Goal: Task Accomplishment & Management: Complete application form

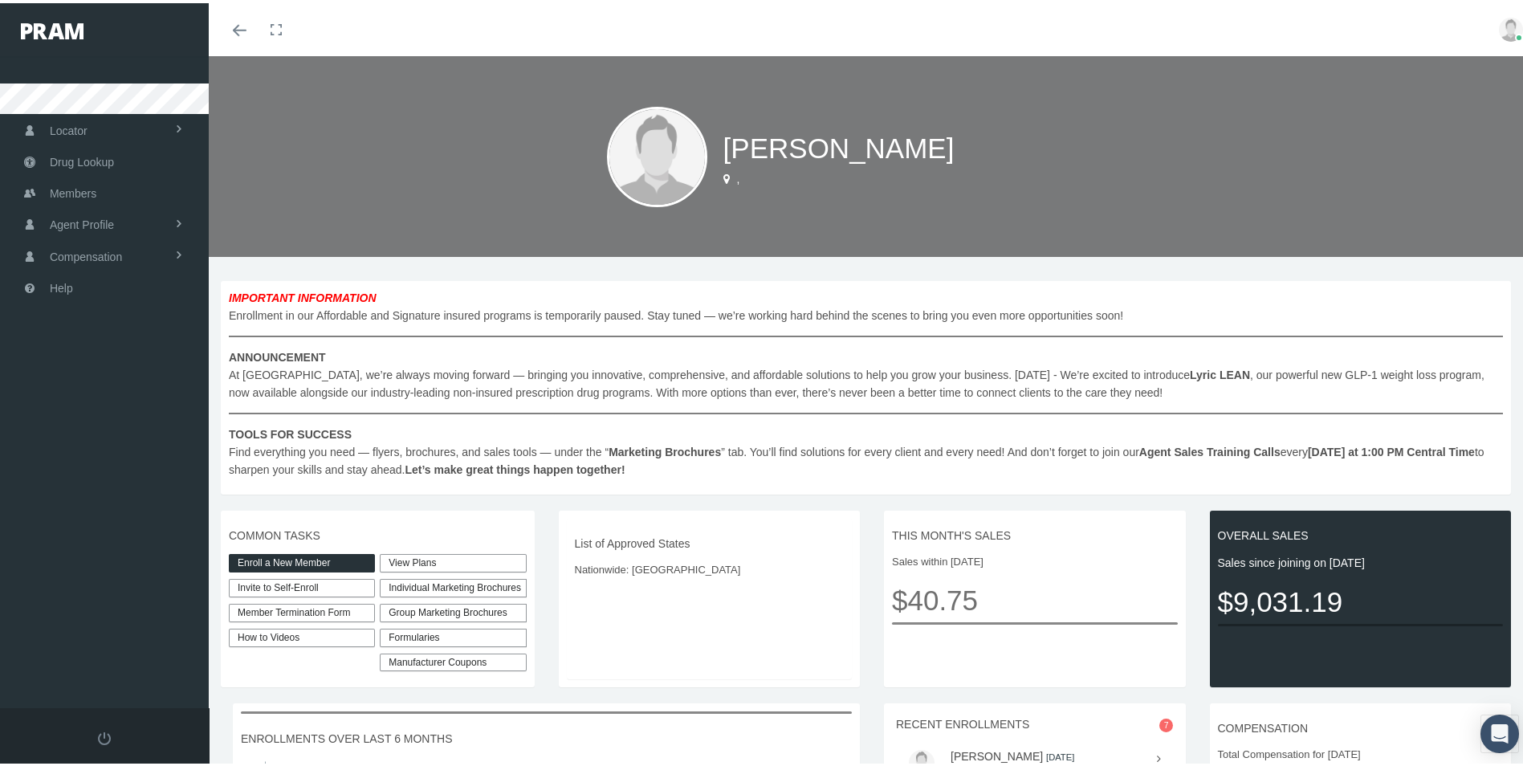
click at [421, 560] on link "View Plans" at bounding box center [453, 560] width 146 height 18
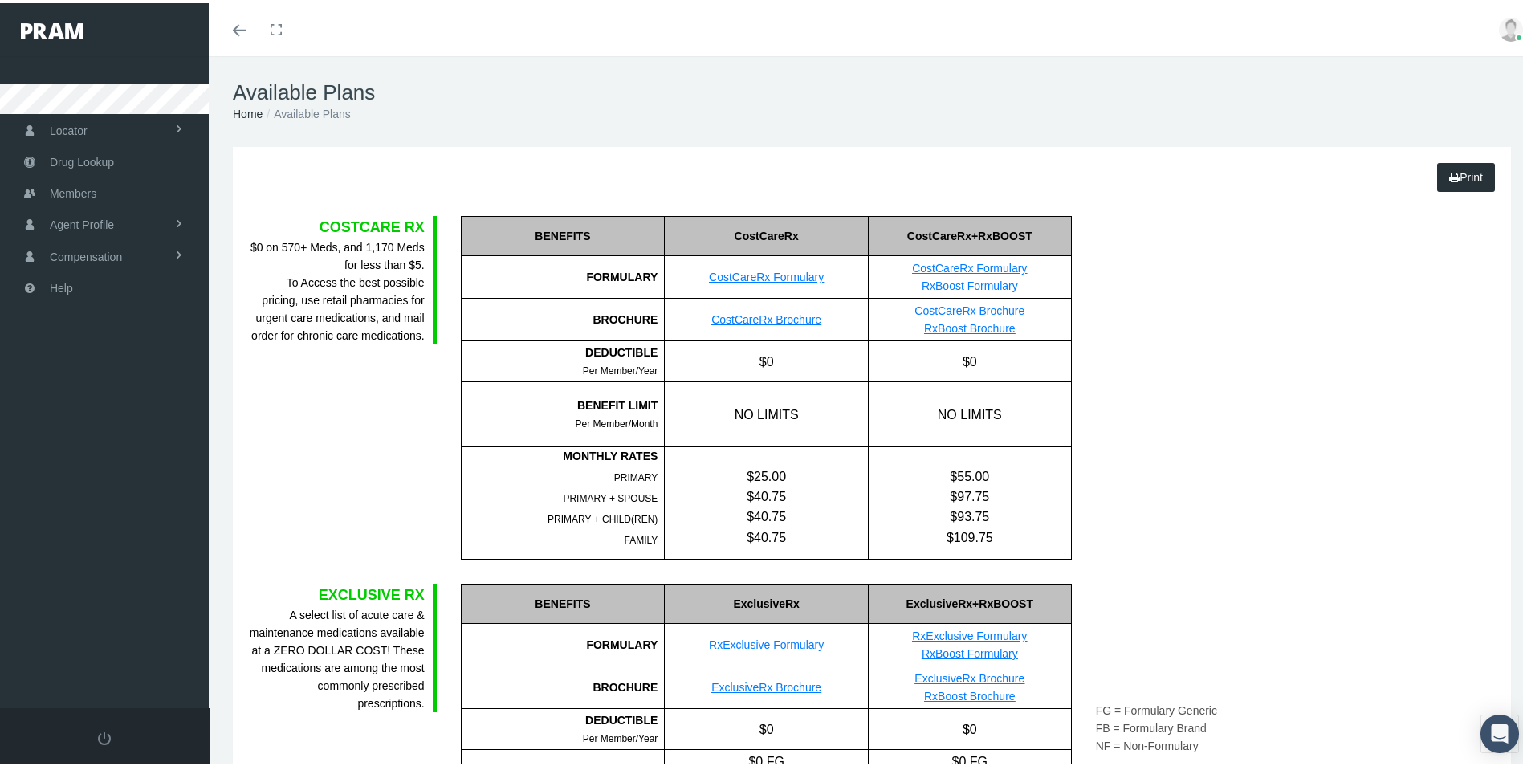
click at [241, 22] on icon "Toggle menubar" at bounding box center [240, 27] width 14 height 10
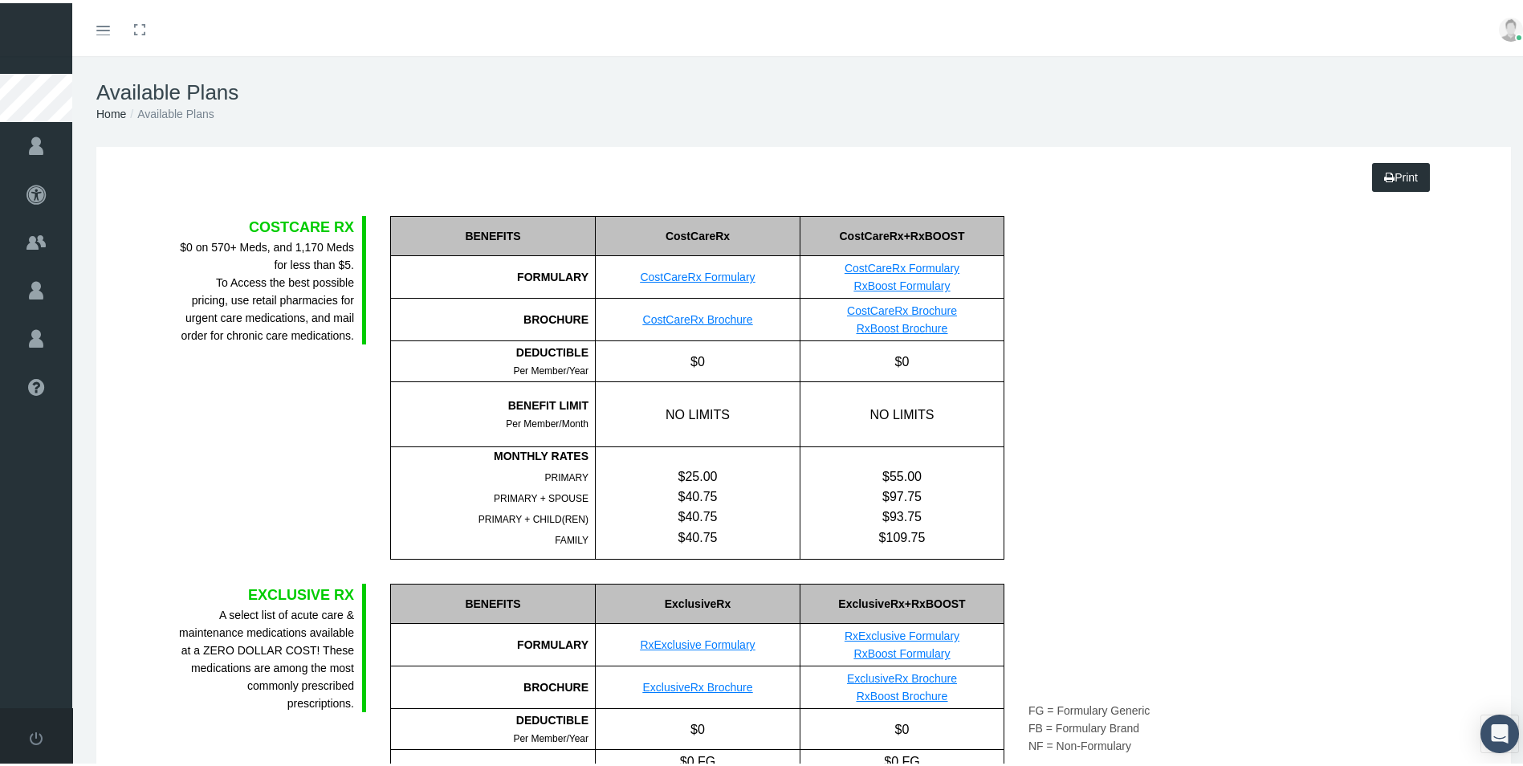
click at [105, 22] on icon "Toggle menubar" at bounding box center [103, 27] width 14 height 10
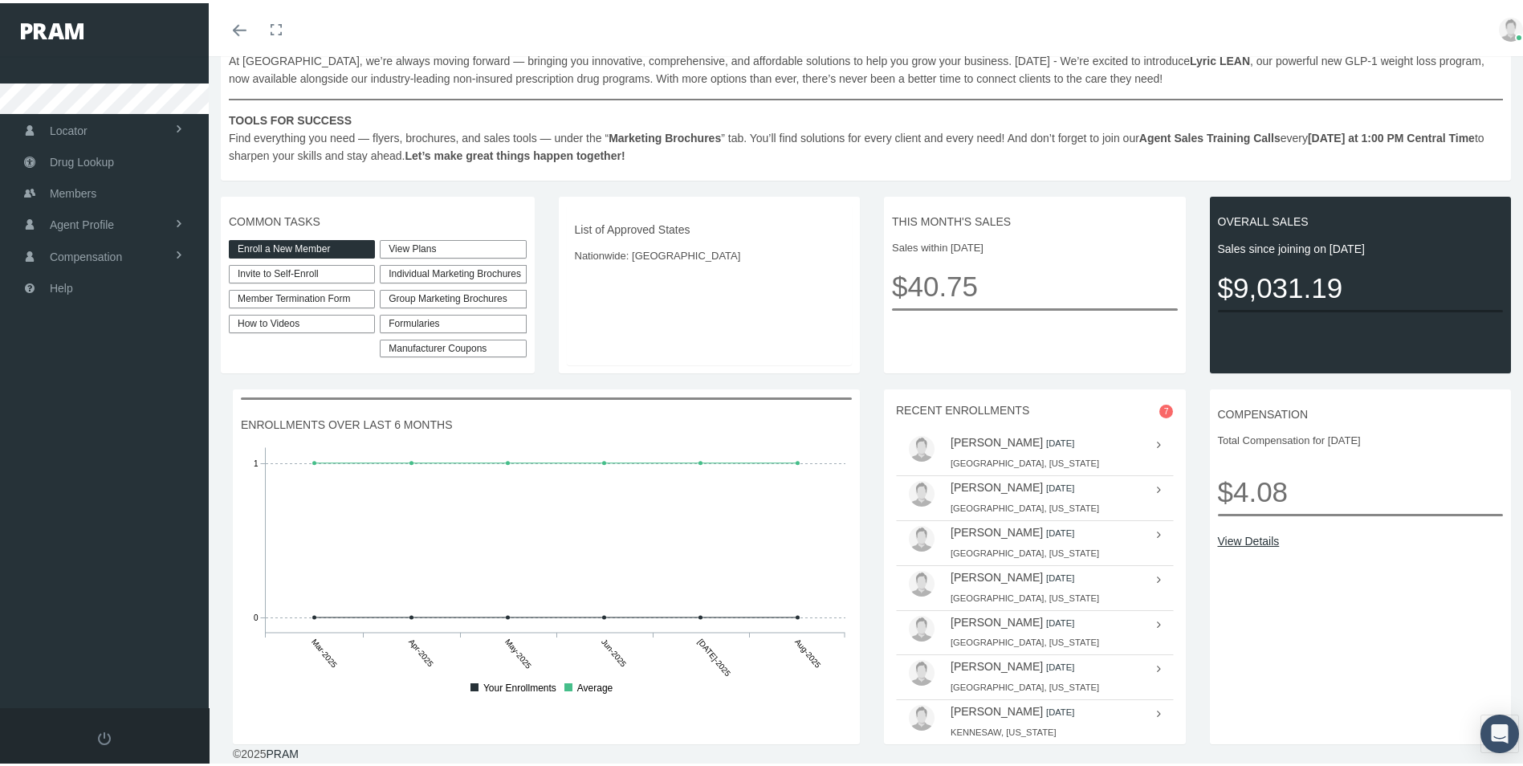
scroll to position [321, 0]
click at [291, 238] on link "Enroll a New Member" at bounding box center [302, 246] width 146 height 18
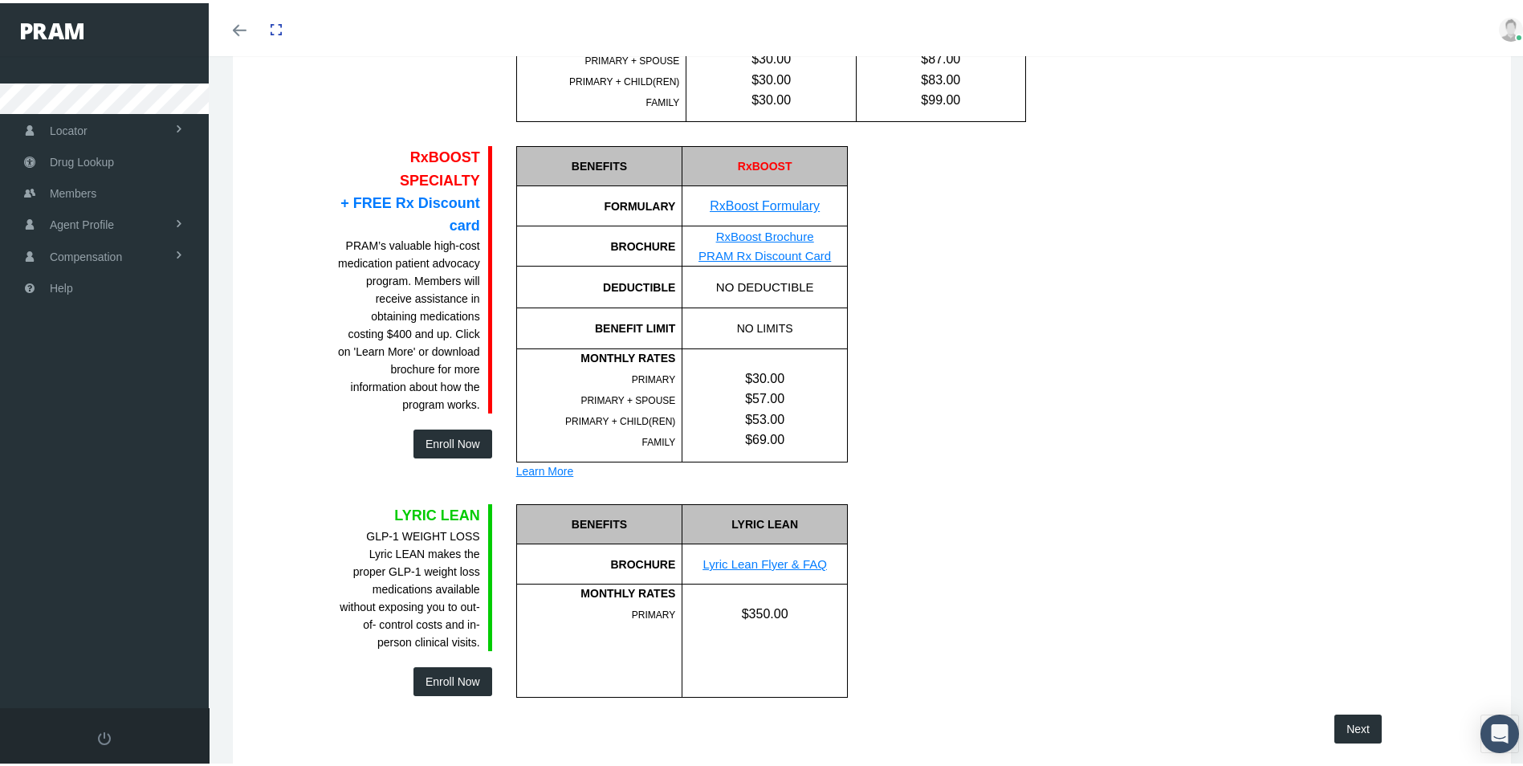
scroll to position [1044, 0]
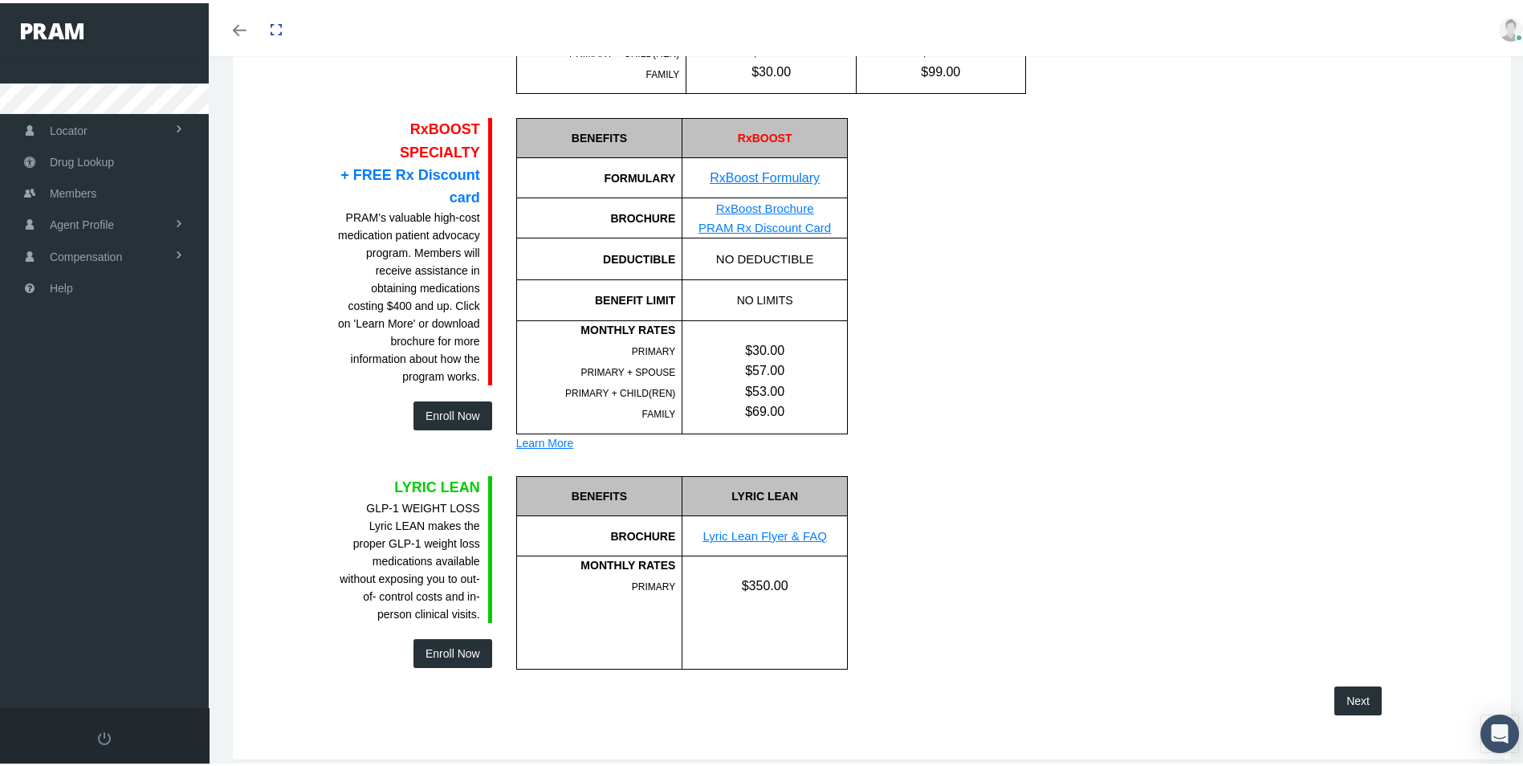
click at [438, 398] on button "Enroll Now" at bounding box center [452, 412] width 79 height 29
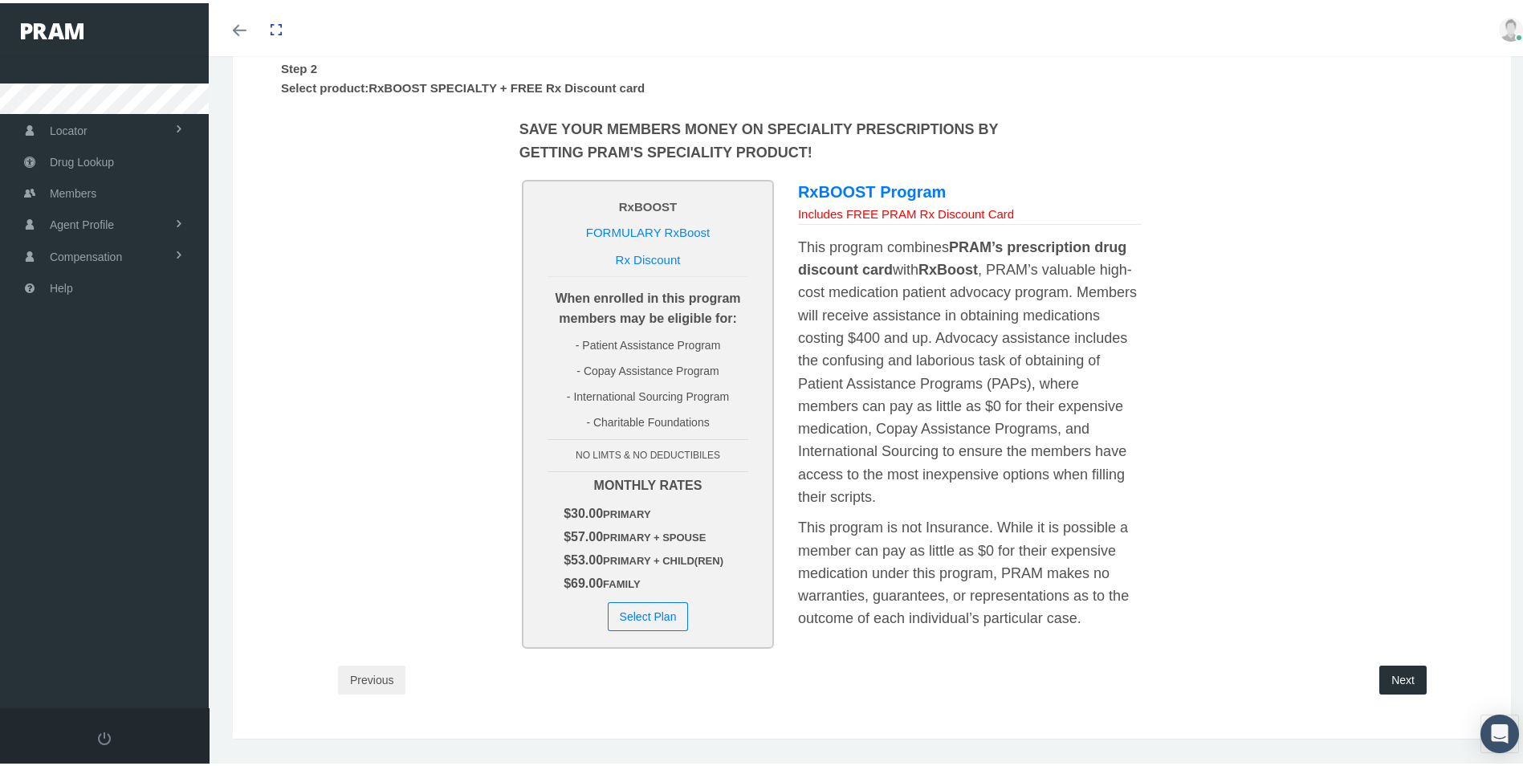
scroll to position [214, 0]
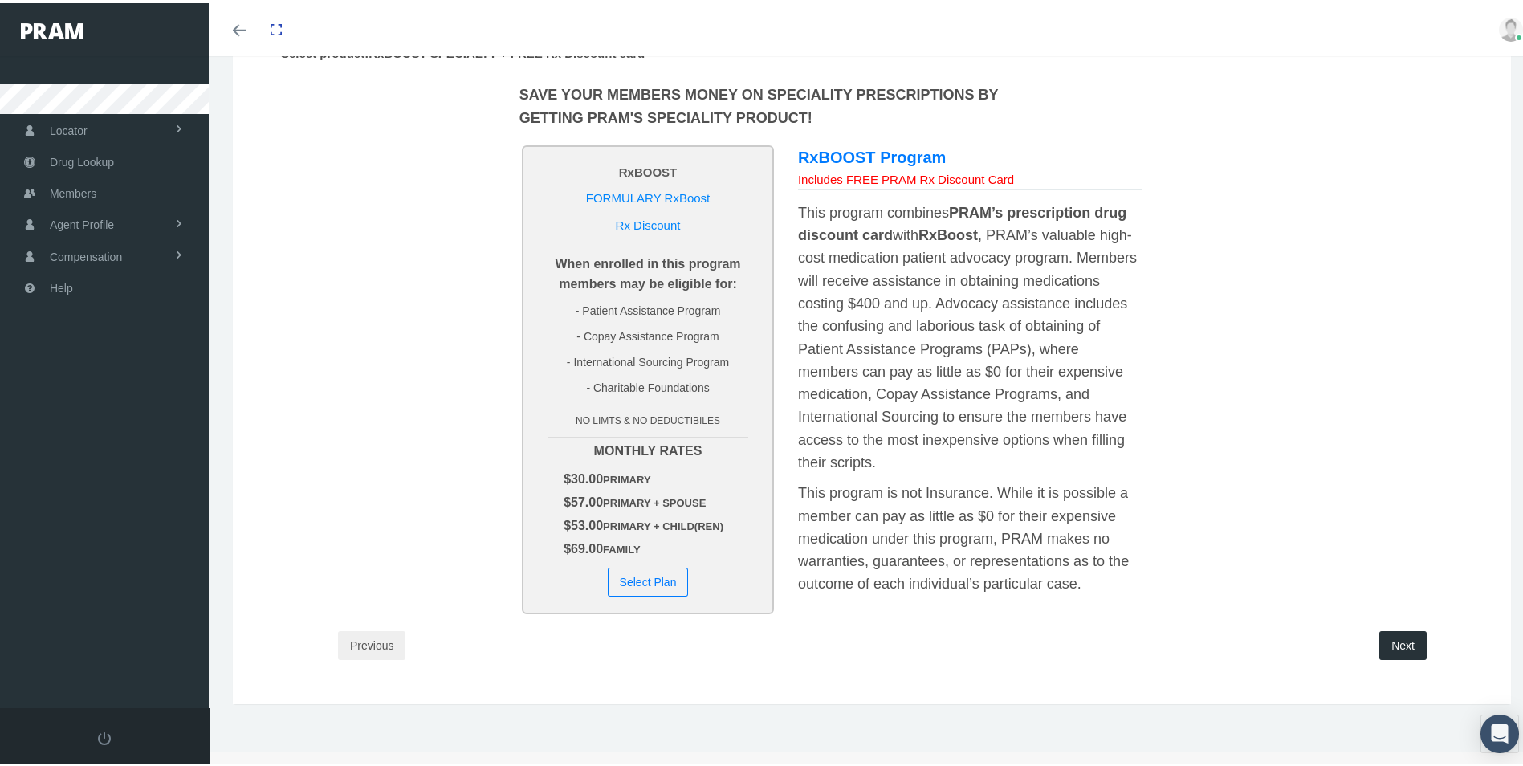
click at [637, 578] on button "Select Plan" at bounding box center [648, 578] width 81 height 29
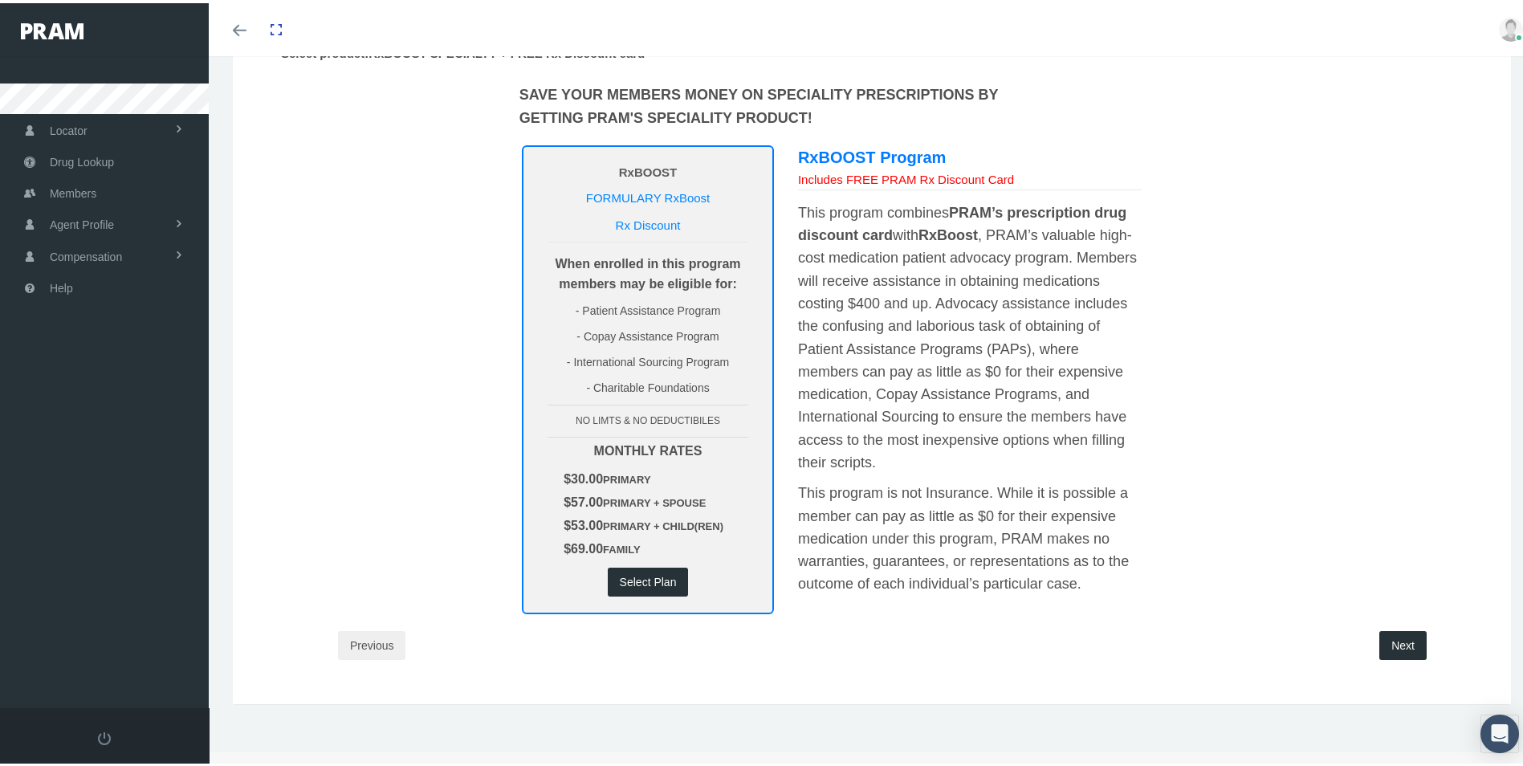
click at [629, 573] on button "Select Plan" at bounding box center [648, 578] width 81 height 29
click at [1400, 644] on button "Next" at bounding box center [1402, 642] width 47 height 29
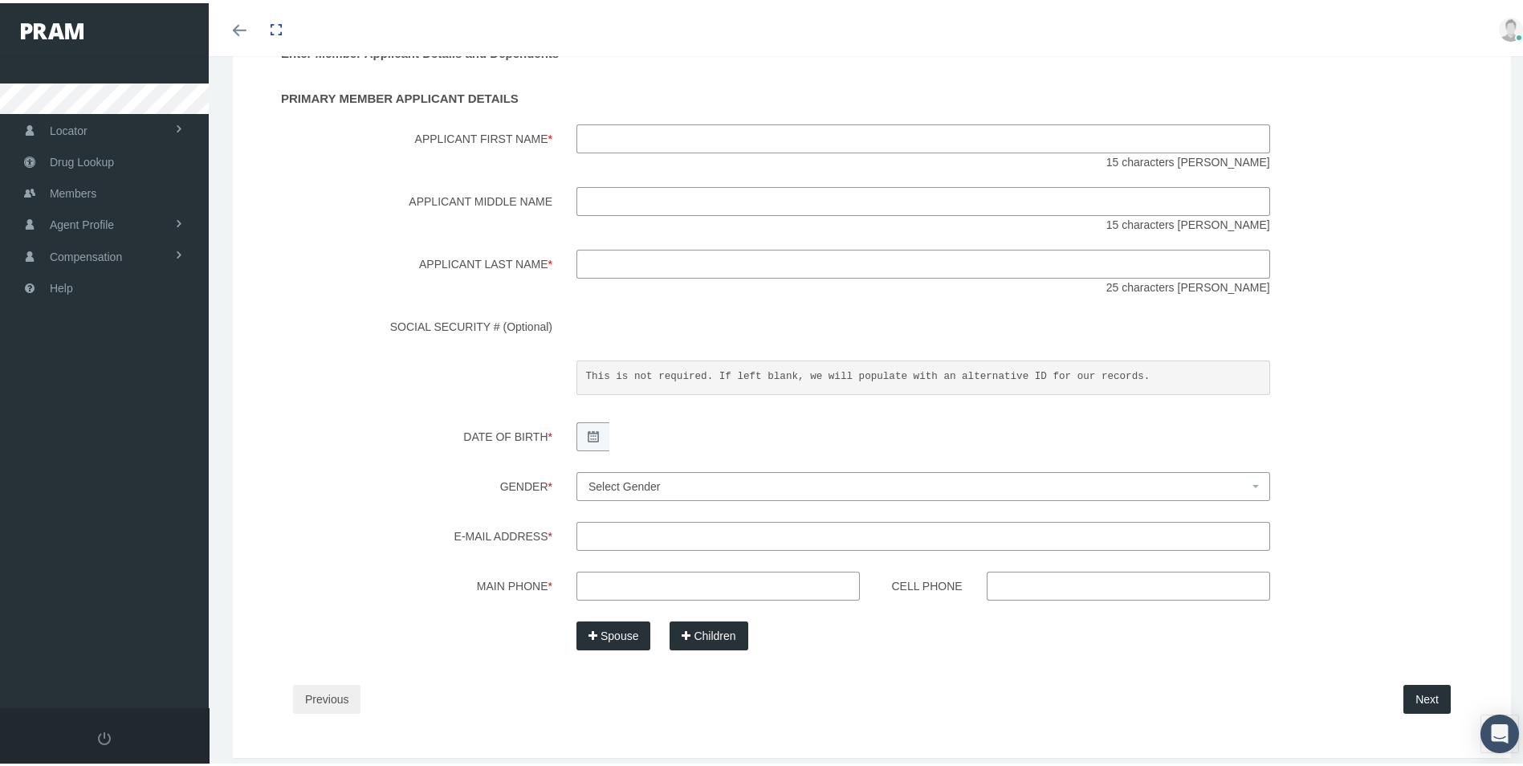
scroll to position [0, 0]
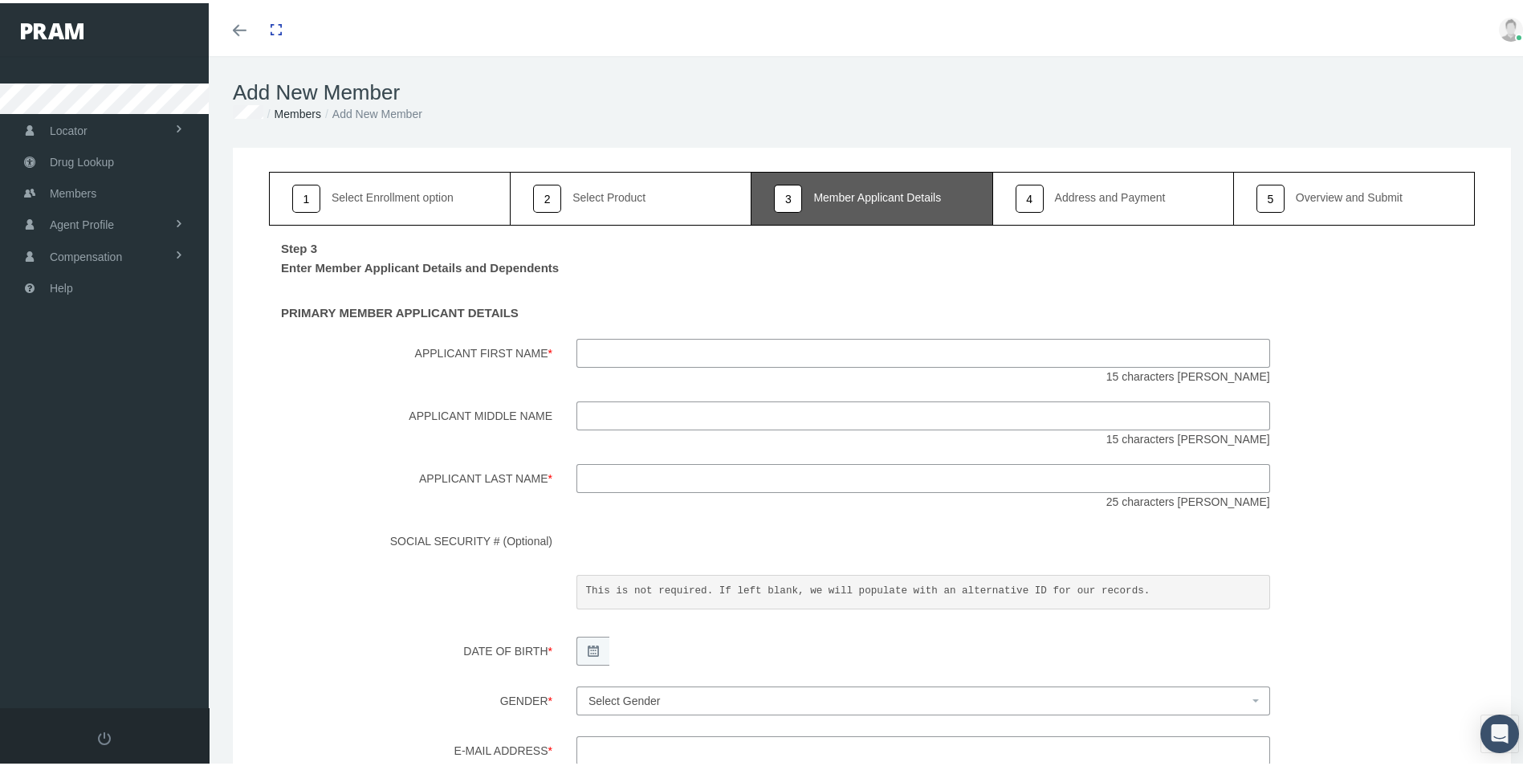
click at [619, 192] on div "Select Product" at bounding box center [608, 194] width 73 height 11
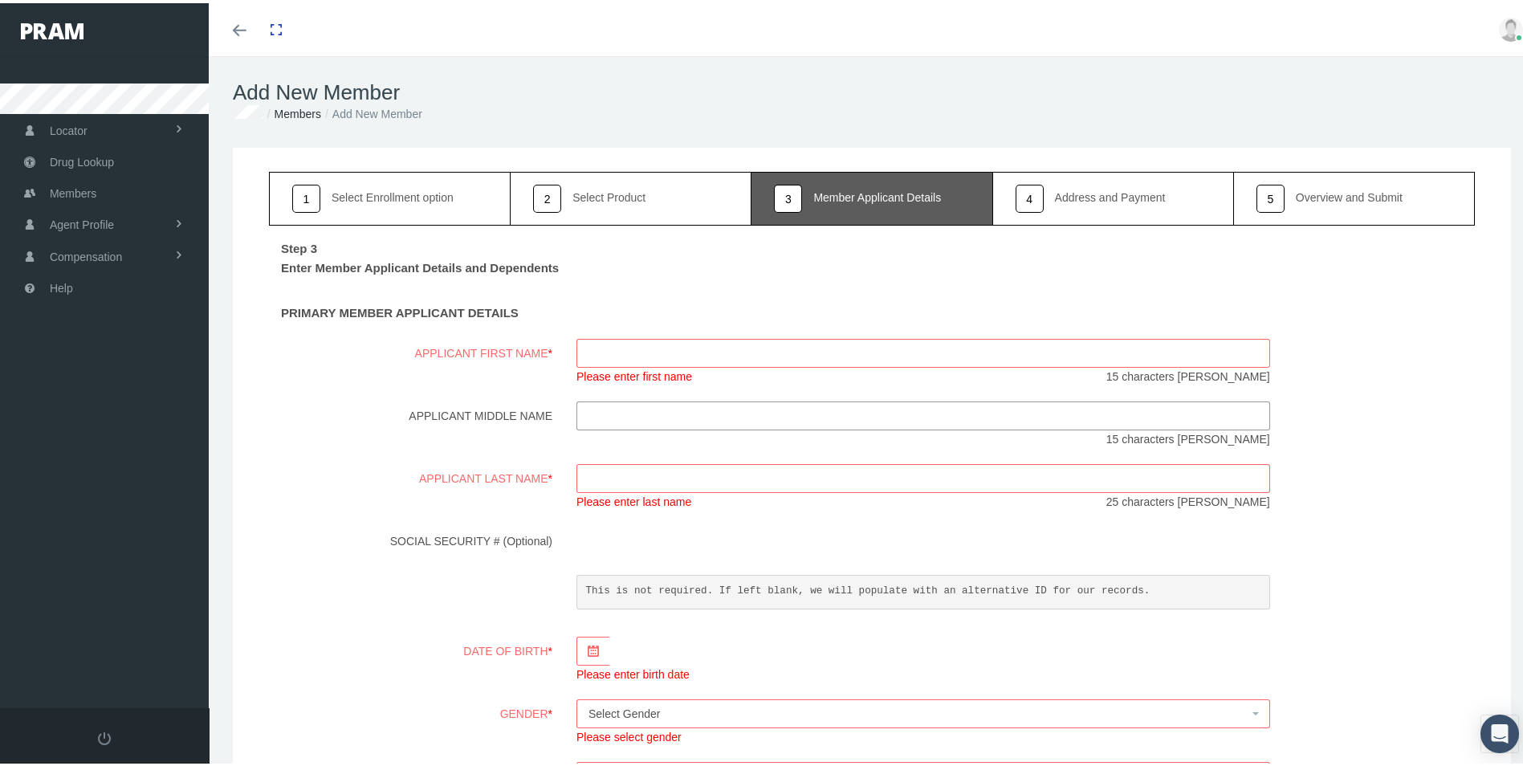
click at [401, 189] on div "Select Enrollment option" at bounding box center [393, 194] width 122 height 11
click at [613, 198] on div "Select Product" at bounding box center [608, 194] width 73 height 11
click at [623, 349] on input "Applicant First Name *" at bounding box center [923, 350] width 694 height 29
type input "Susan"
type input "Breakstone"
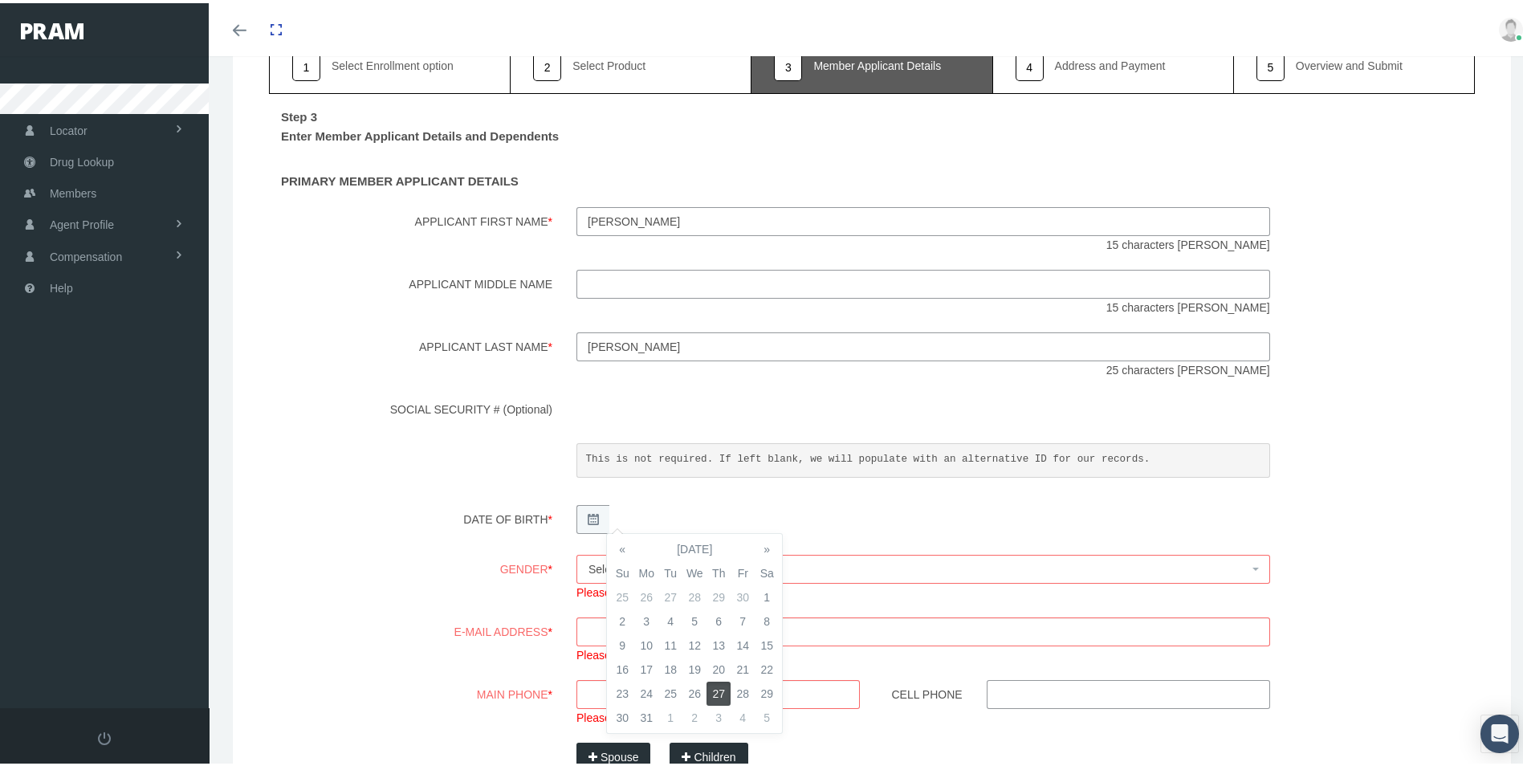
scroll to position [241, 0]
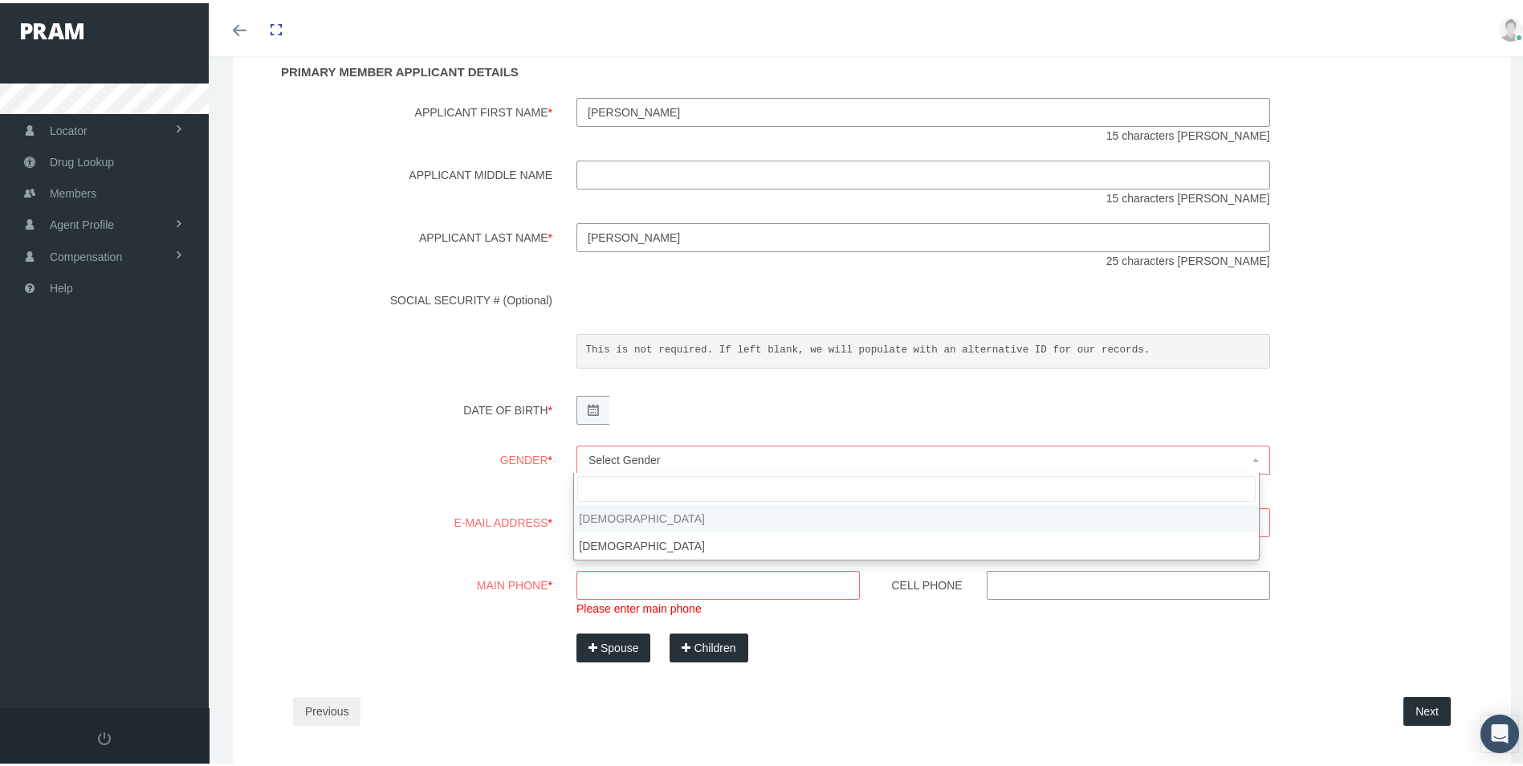
click at [794, 458] on span "Select Gender" at bounding box center [918, 457] width 660 height 18
select select "F"
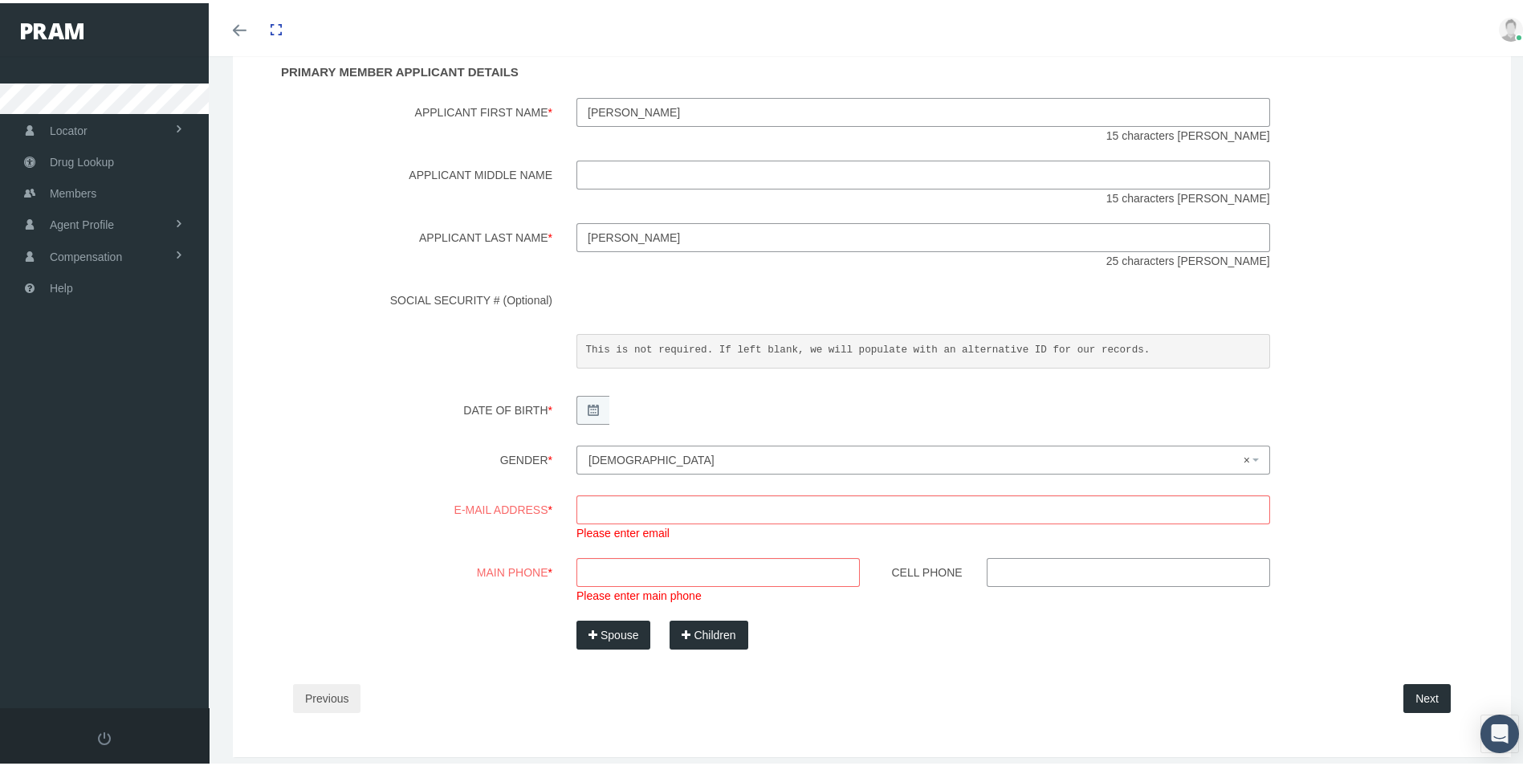
click at [592, 512] on input "E-mail Address *" at bounding box center [923, 506] width 694 height 29
click at [637, 503] on input "sb" at bounding box center [923, 506] width 694 height 29
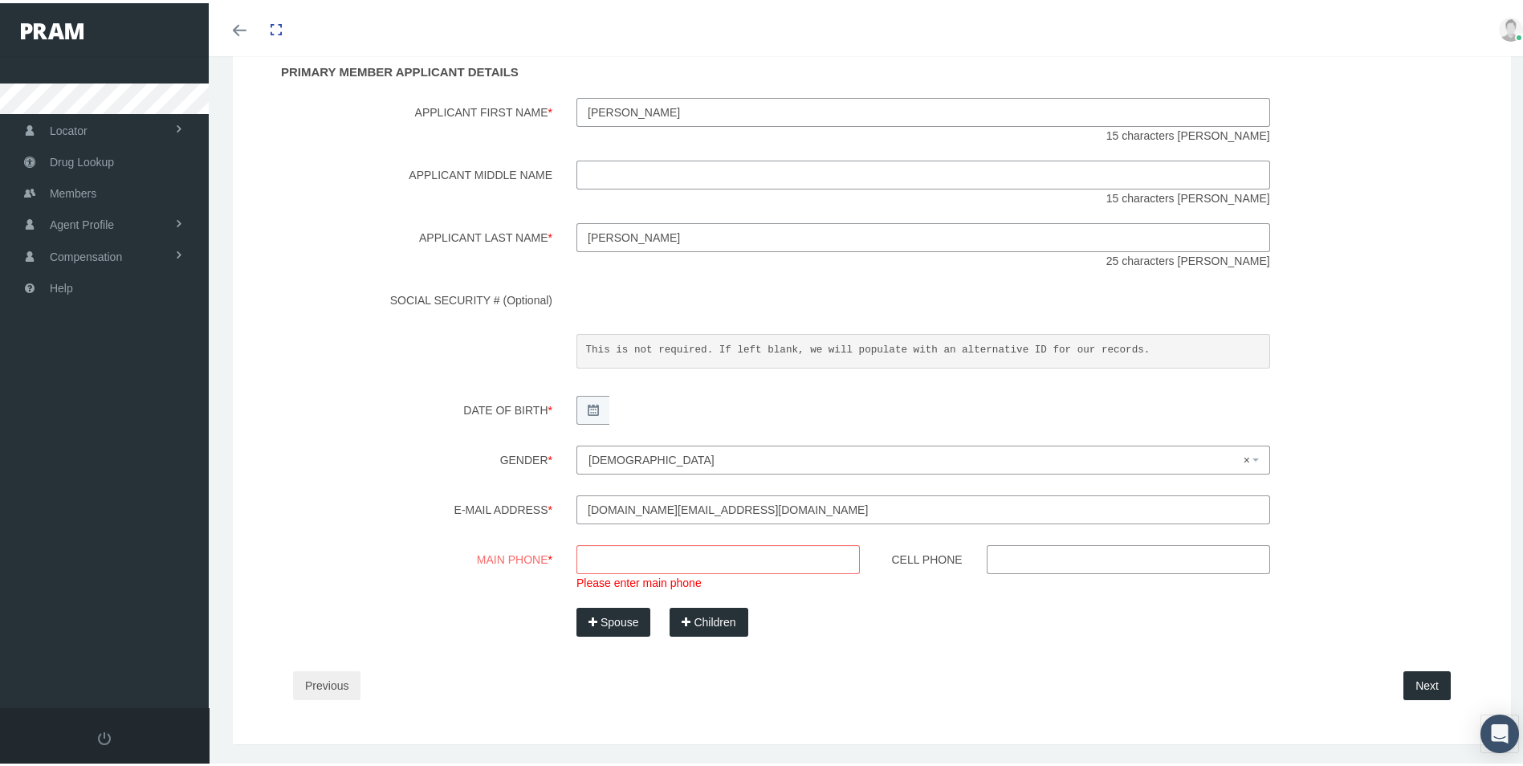
type input "sbreaks.sb@gmail.com"
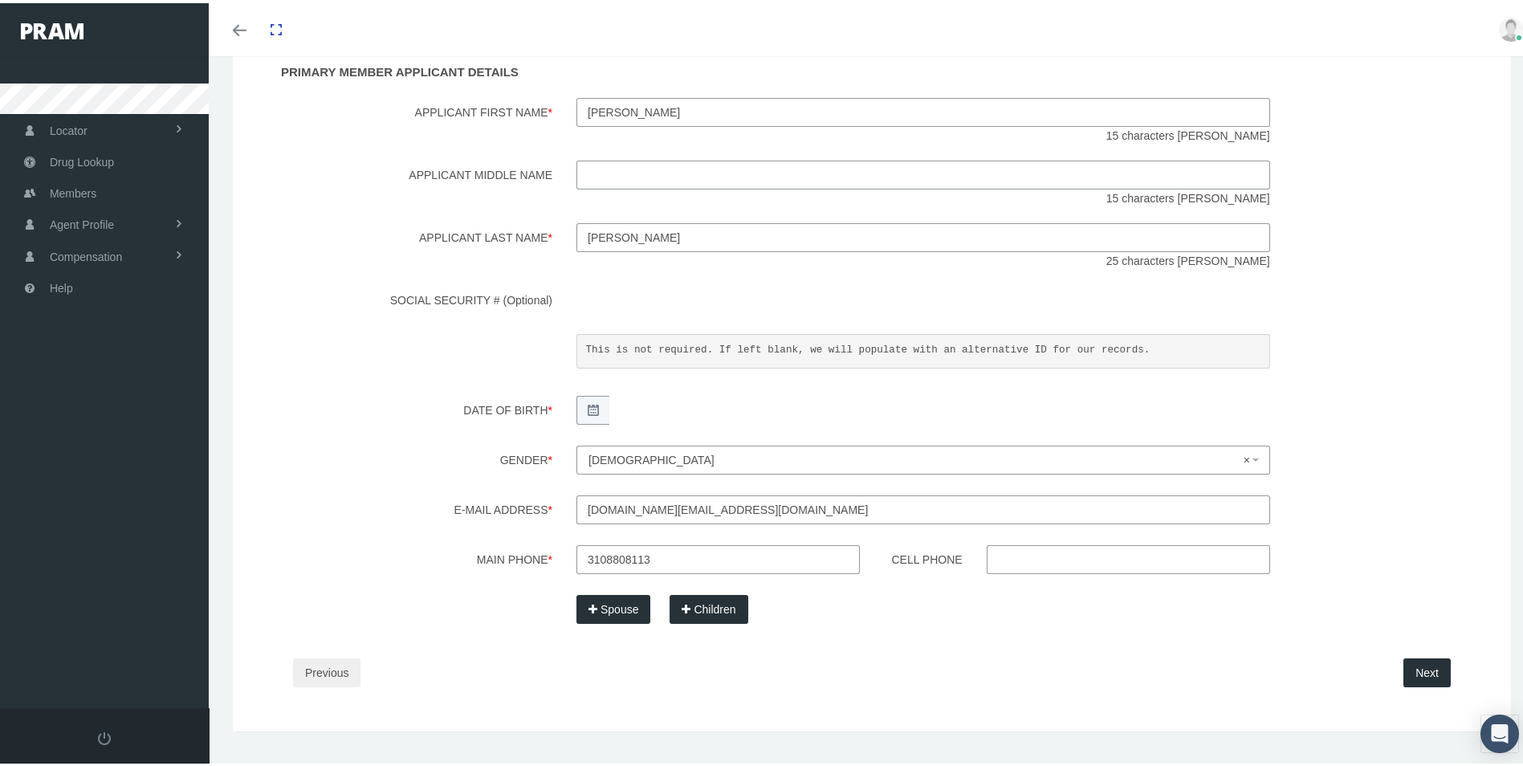
click at [619, 558] on input "3108808113" at bounding box center [717, 556] width 283 height 29
type input "310-880-8113"
click at [1000, 560] on input "Cell Phone" at bounding box center [1128, 556] width 283 height 29
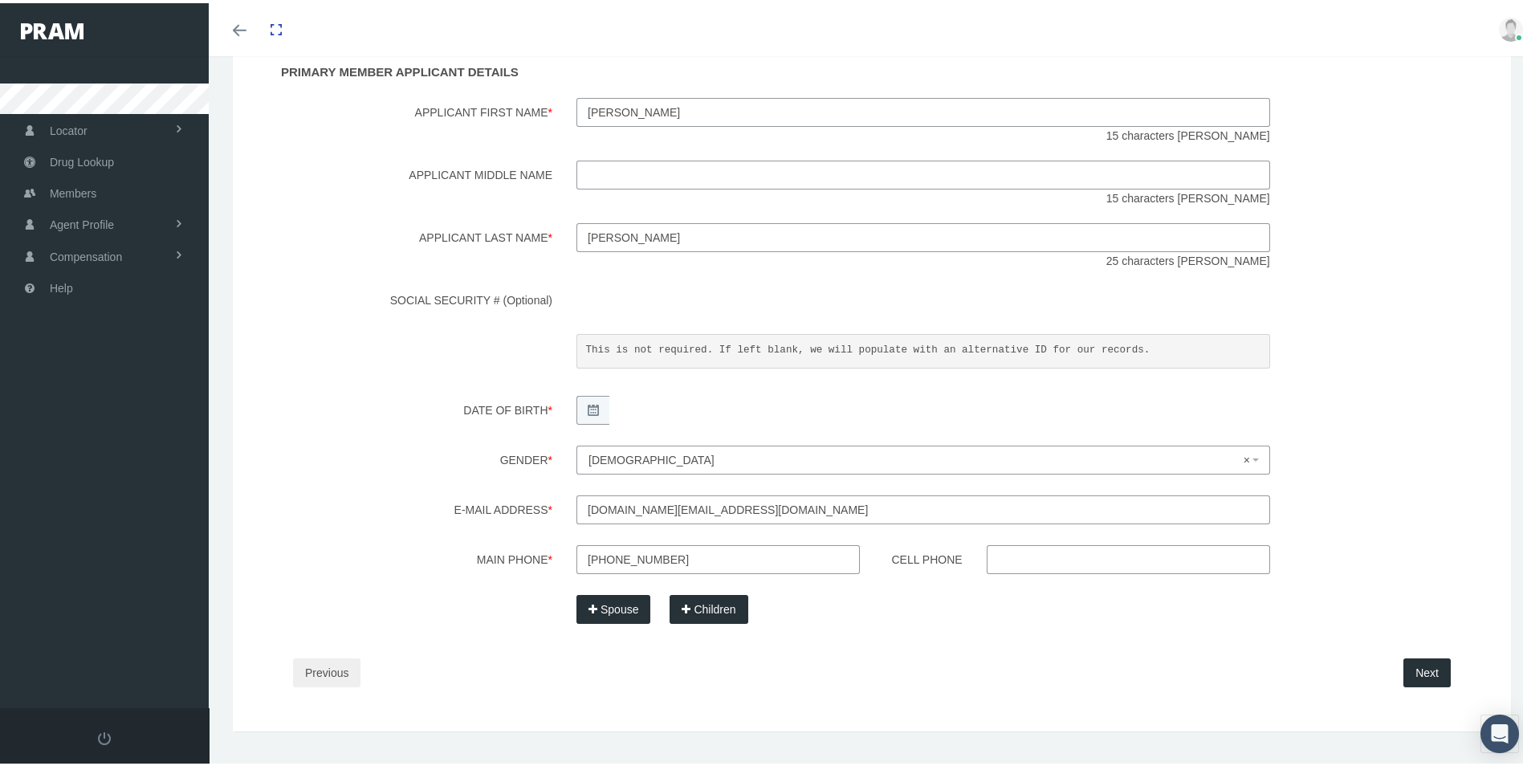
paste input "3108808113"
type input "310-880-8113"
click at [689, 604] on icon "button" at bounding box center [688, 606] width 12 height 18
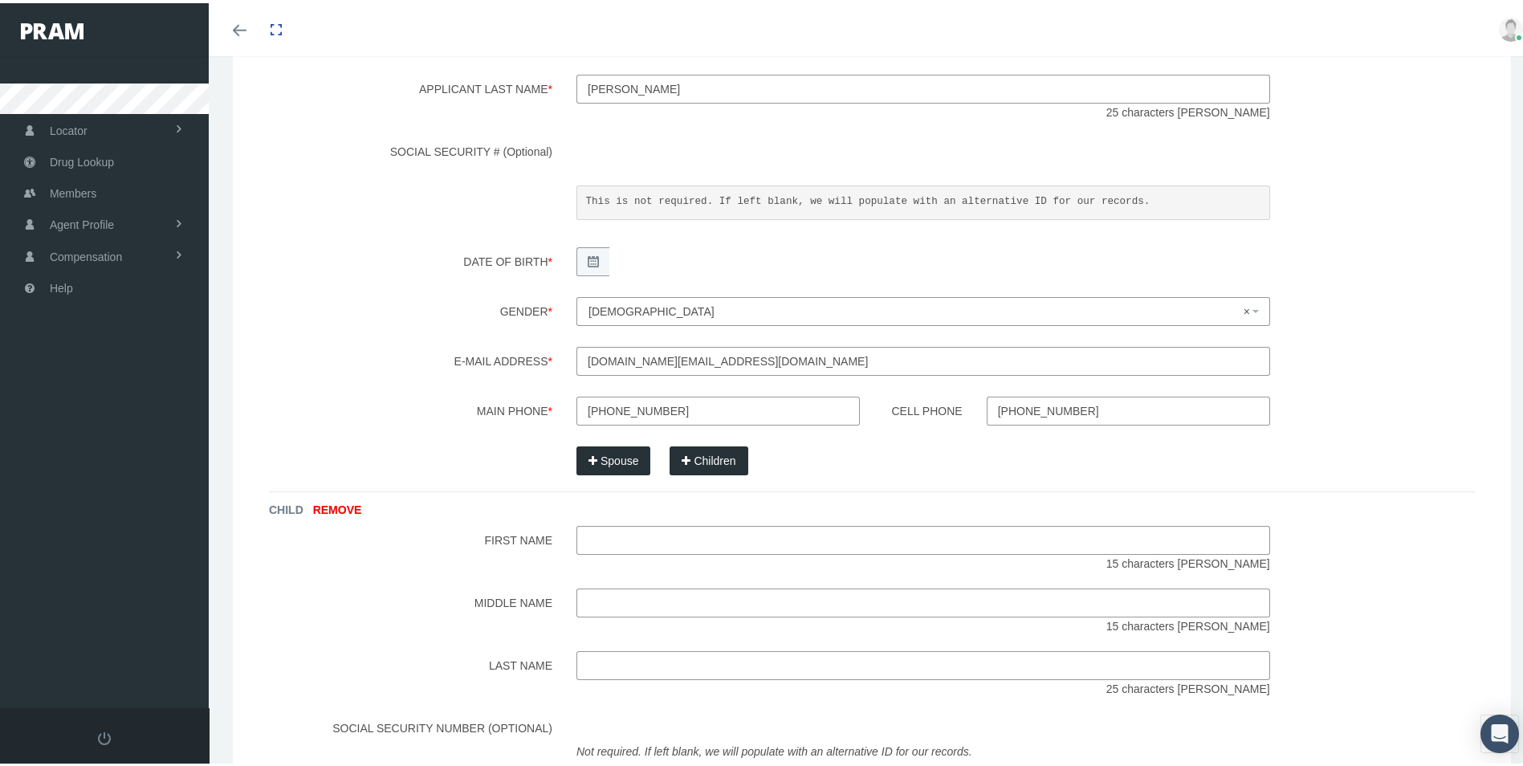
scroll to position [401, 0]
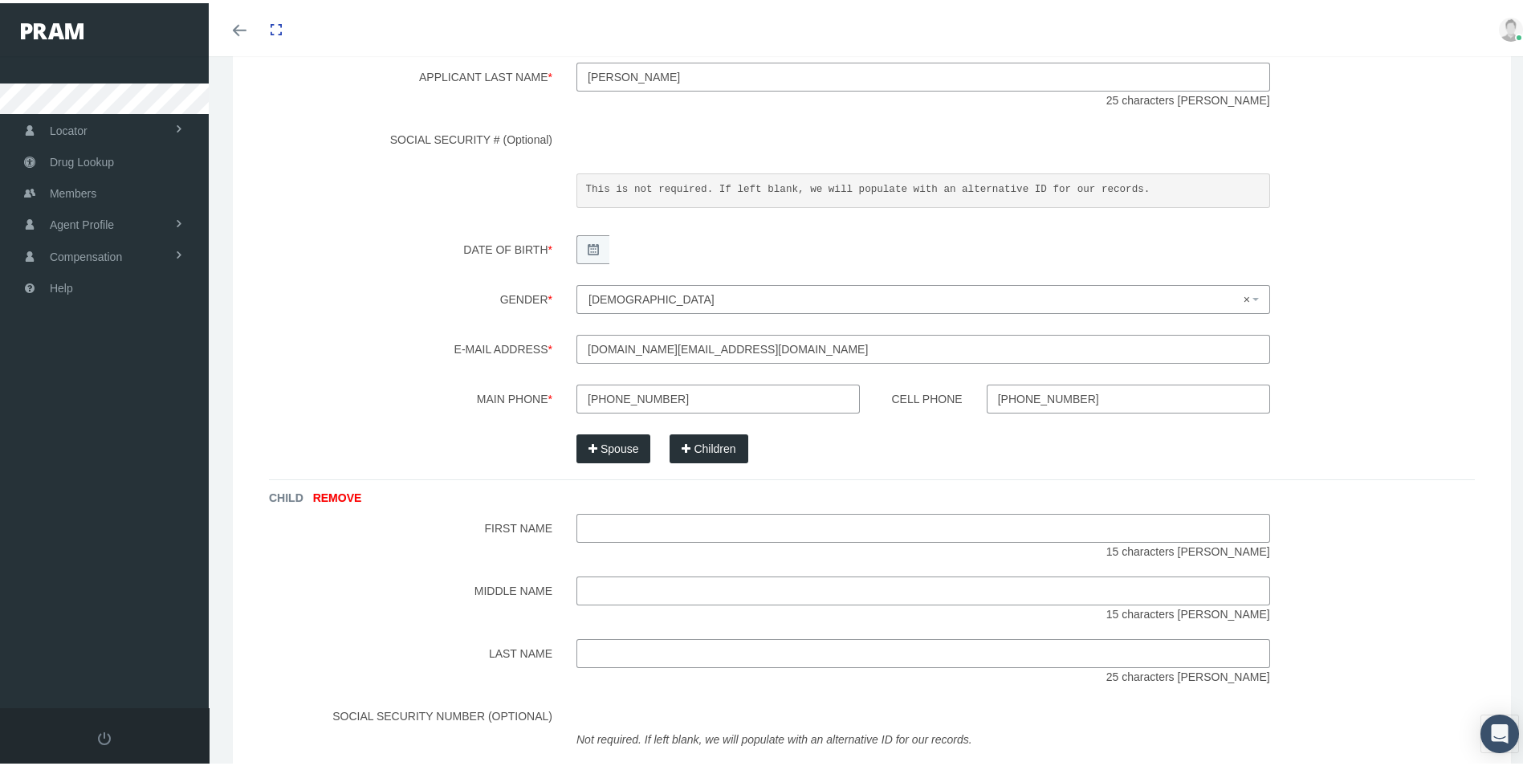
click at [633, 531] on input "text" at bounding box center [923, 525] width 694 height 29
type input "Lauren"
type input "Breakstone"
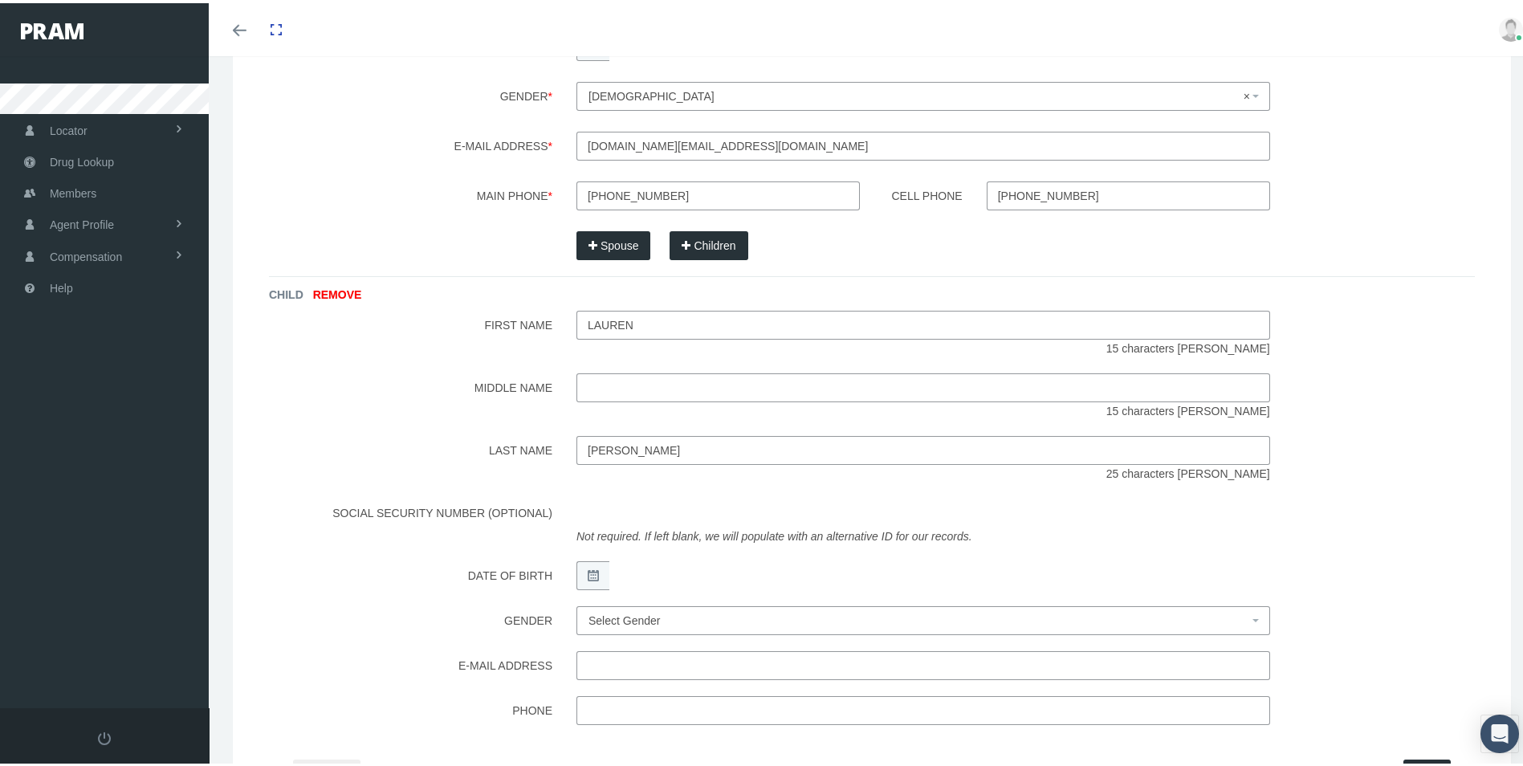
scroll to position [642, 0]
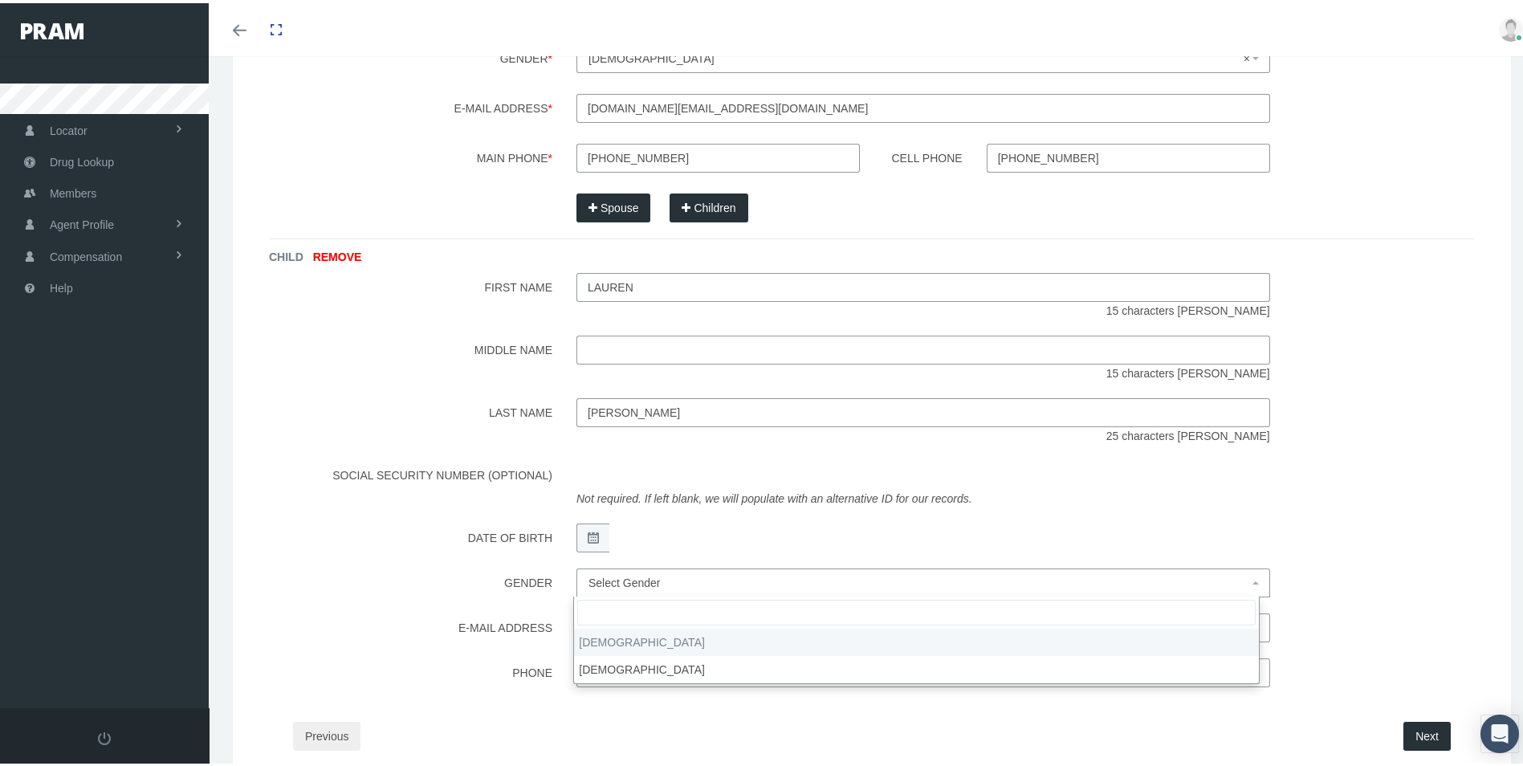
click at [802, 581] on span "Select Gender" at bounding box center [918, 580] width 660 height 18
select select "F"
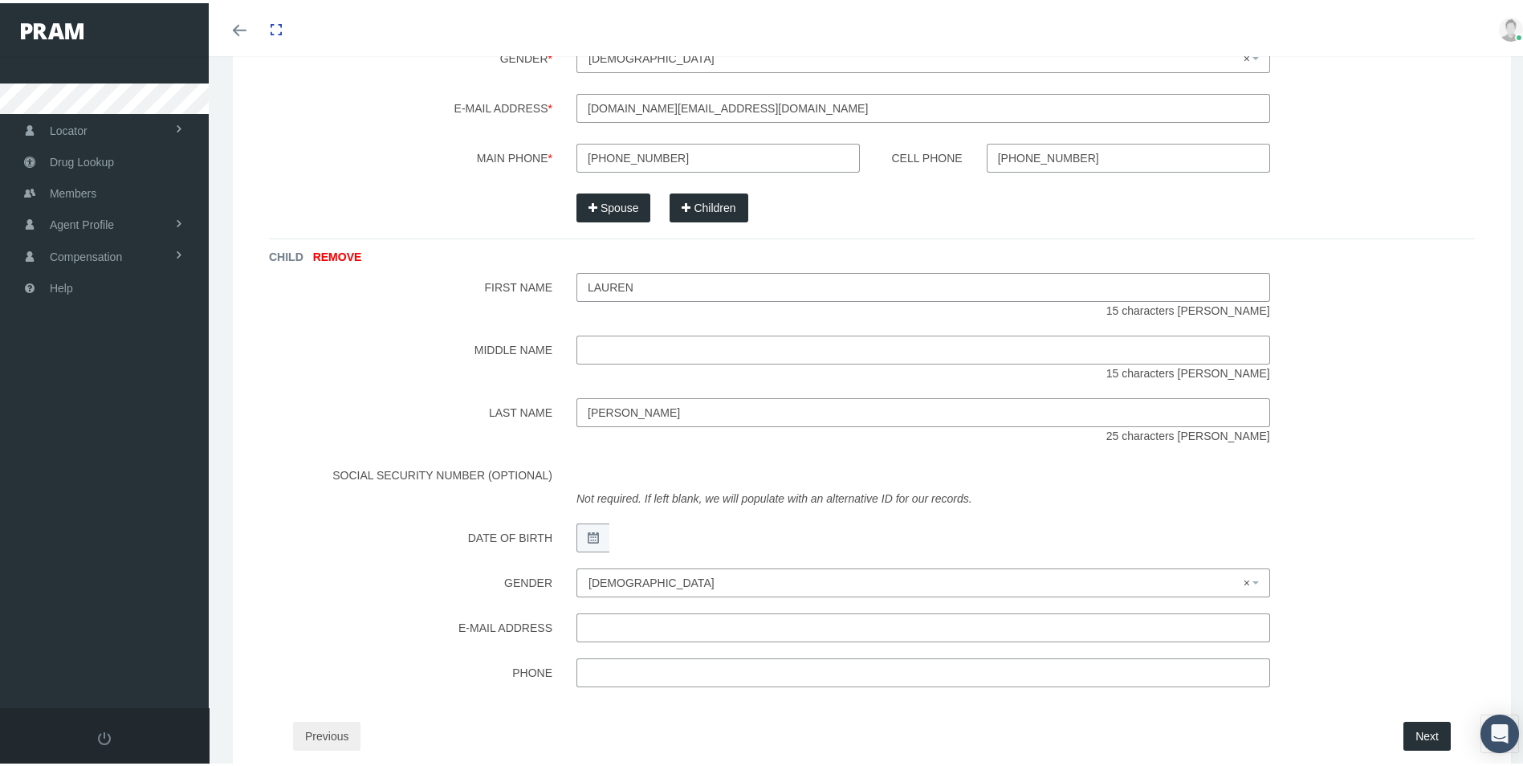
click at [584, 626] on input "text" at bounding box center [923, 624] width 694 height 29
type input "sbreaks.sb@gmail.com"
type input "310-880-8113"
click at [847, 719] on div "Previous" at bounding box center [576, 733] width 591 height 29
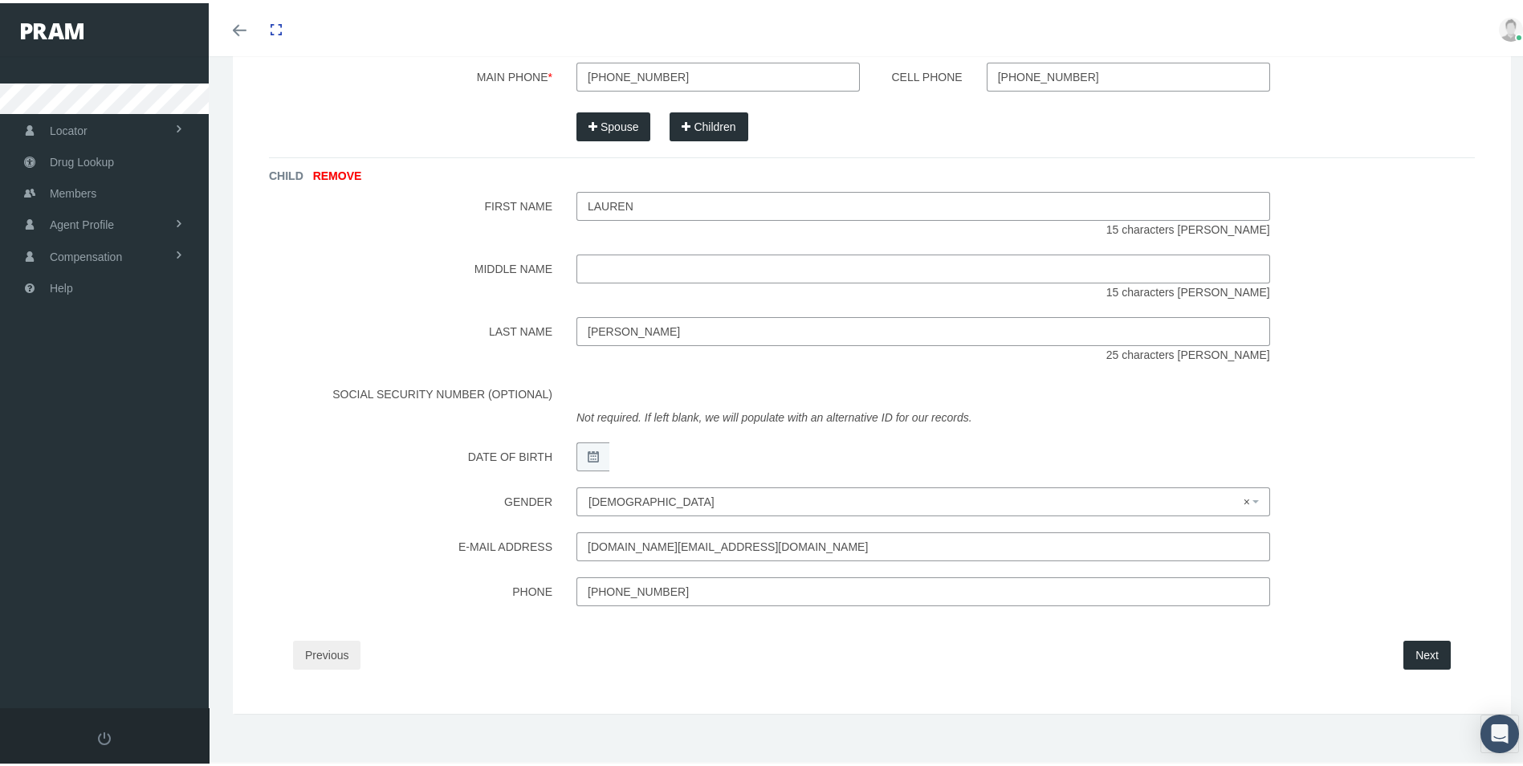
scroll to position [734, 0]
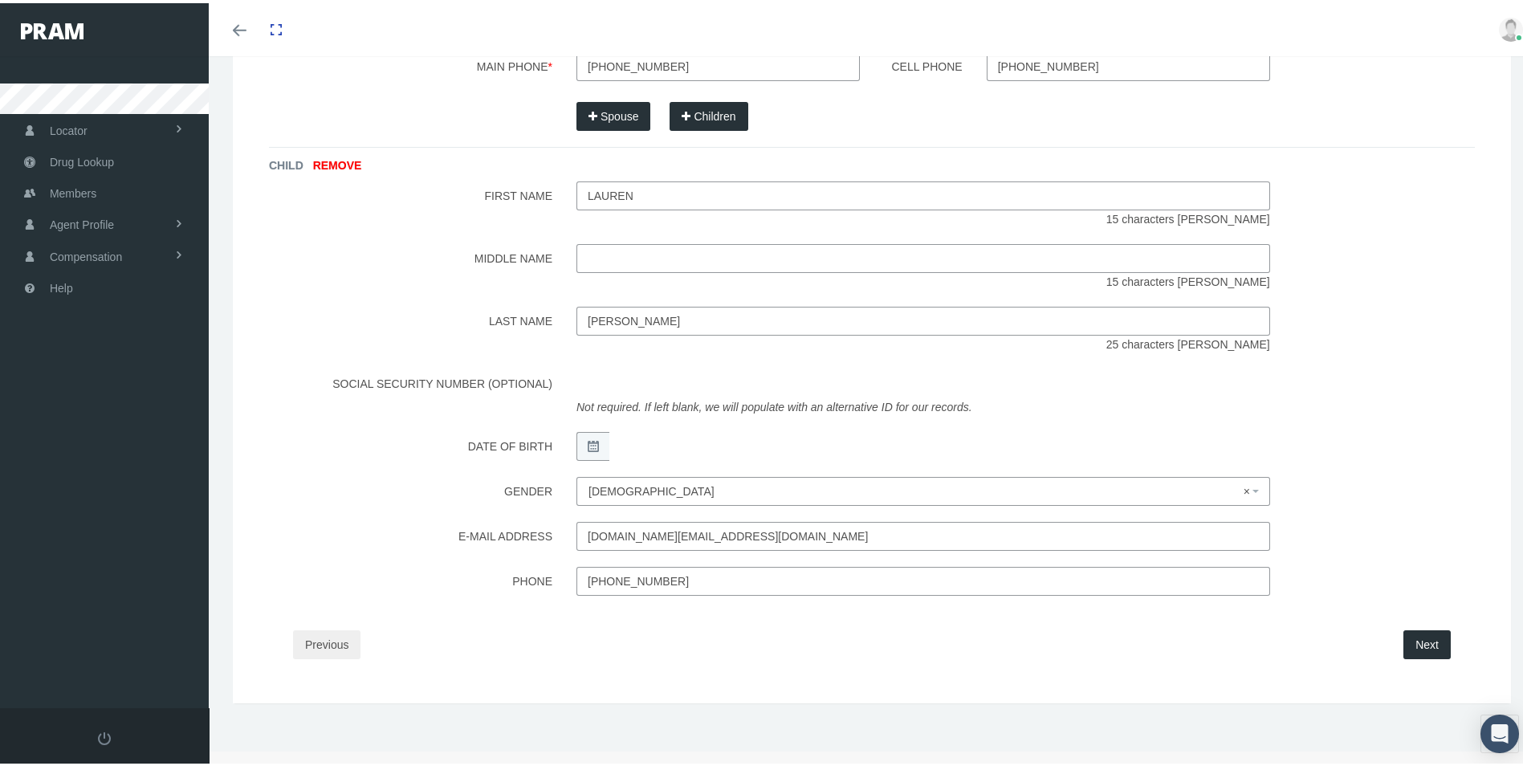
click at [1411, 640] on button "Next" at bounding box center [1426, 641] width 47 height 29
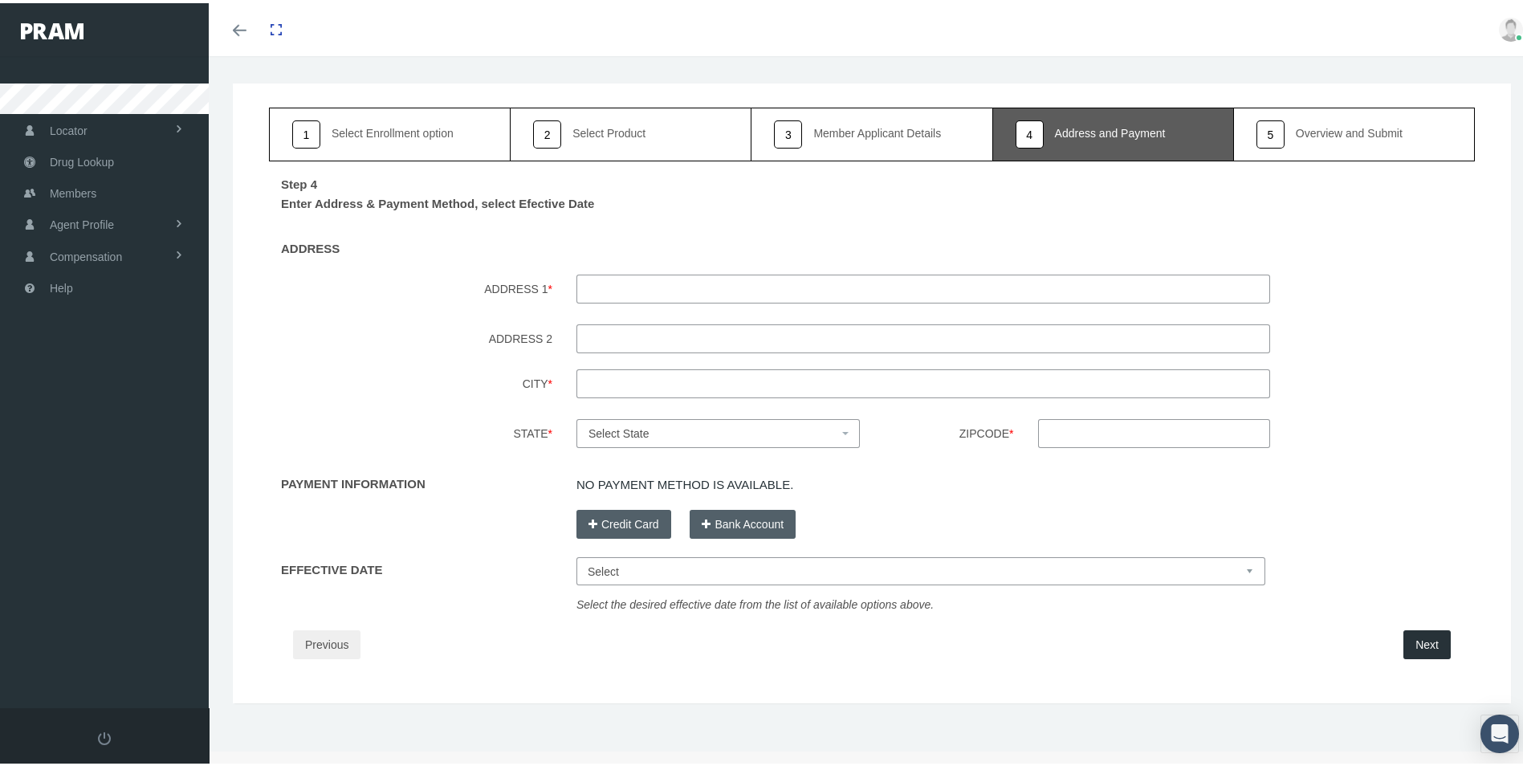
scroll to position [0, 0]
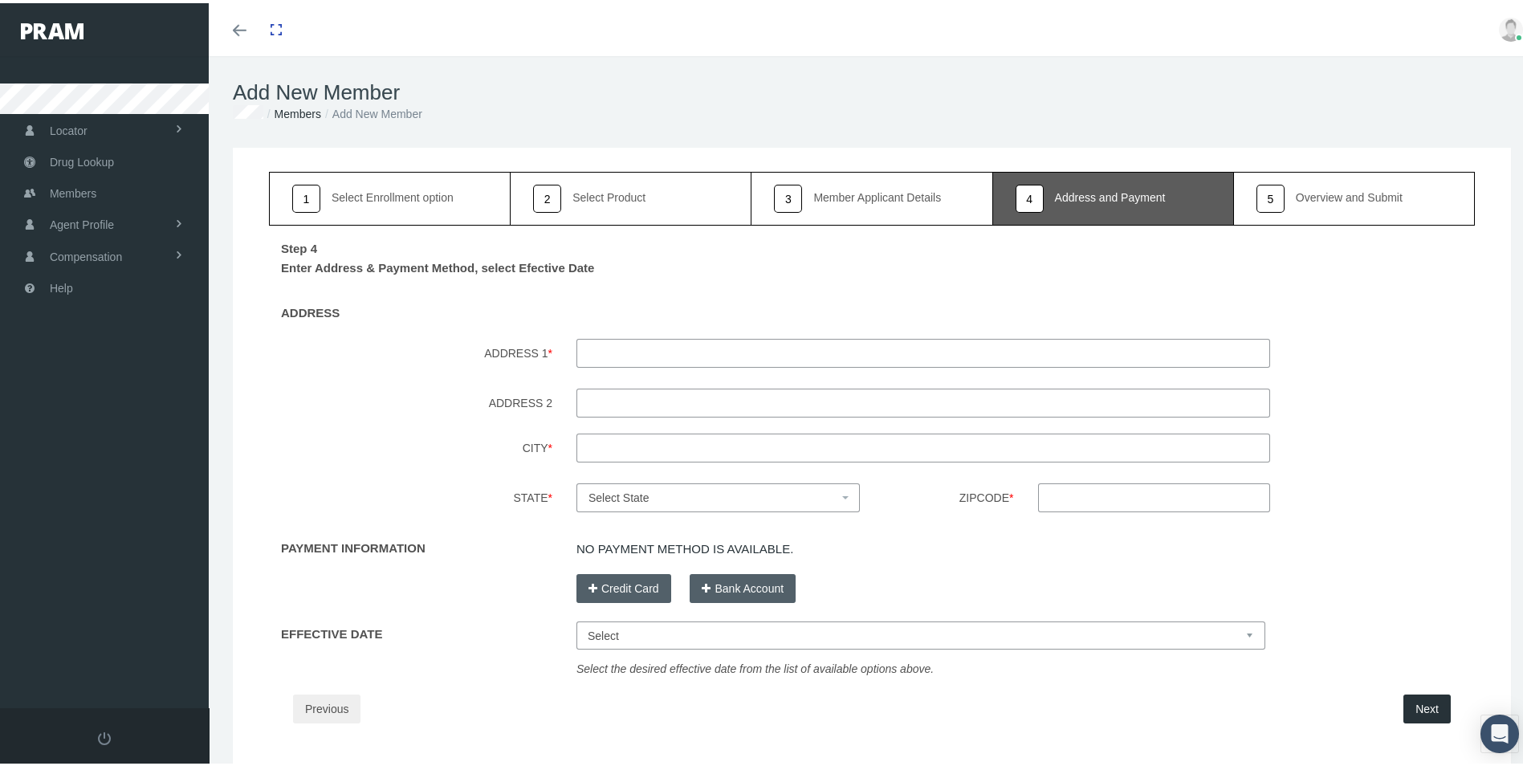
click at [637, 349] on input "ADDRESS 1 *" at bounding box center [923, 350] width 694 height 29
type input "8332 East San Rafael"
type input "Scottsdale"
click at [671, 493] on span "Select State" at bounding box center [713, 495] width 250 height 18
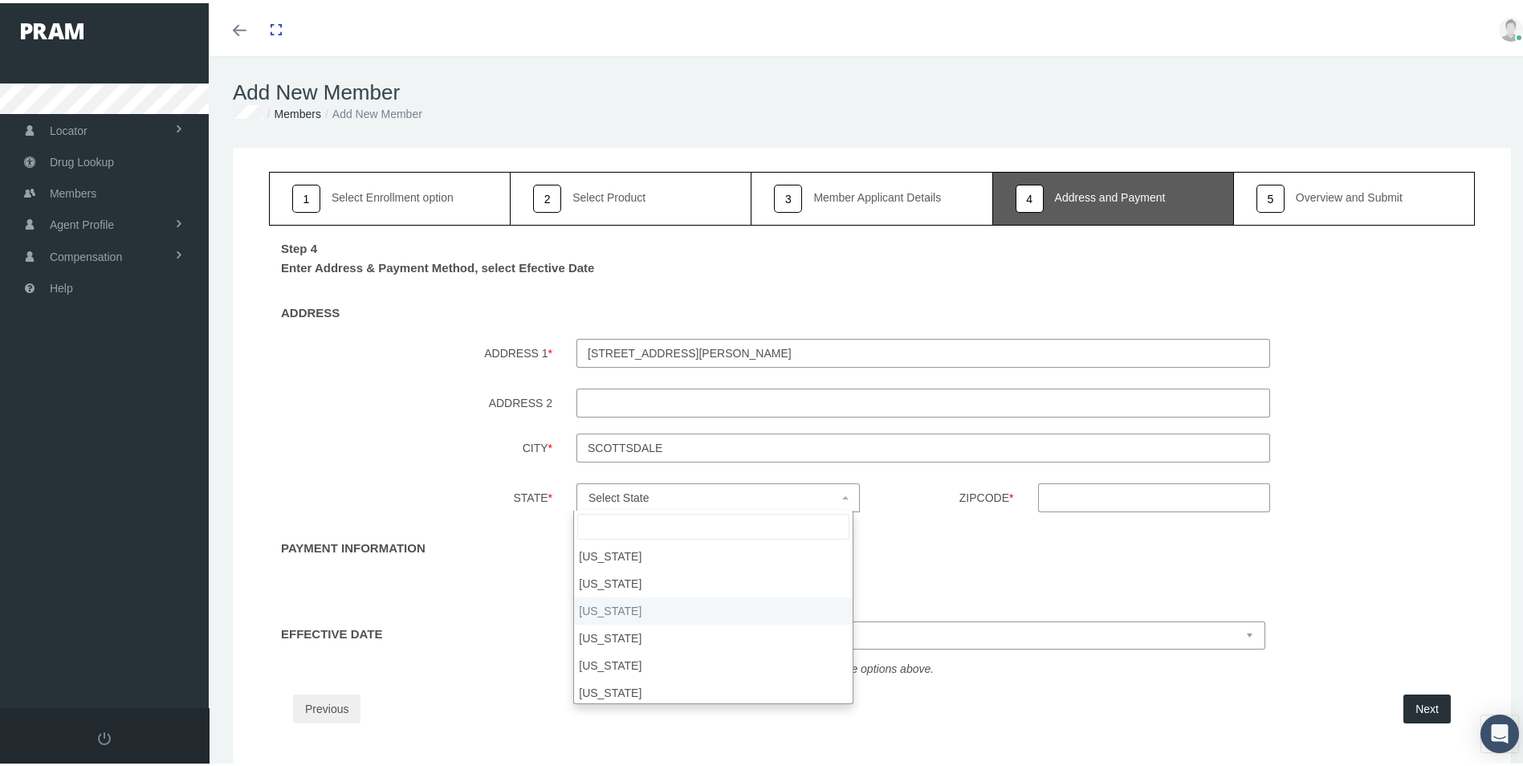
select select "AZ"
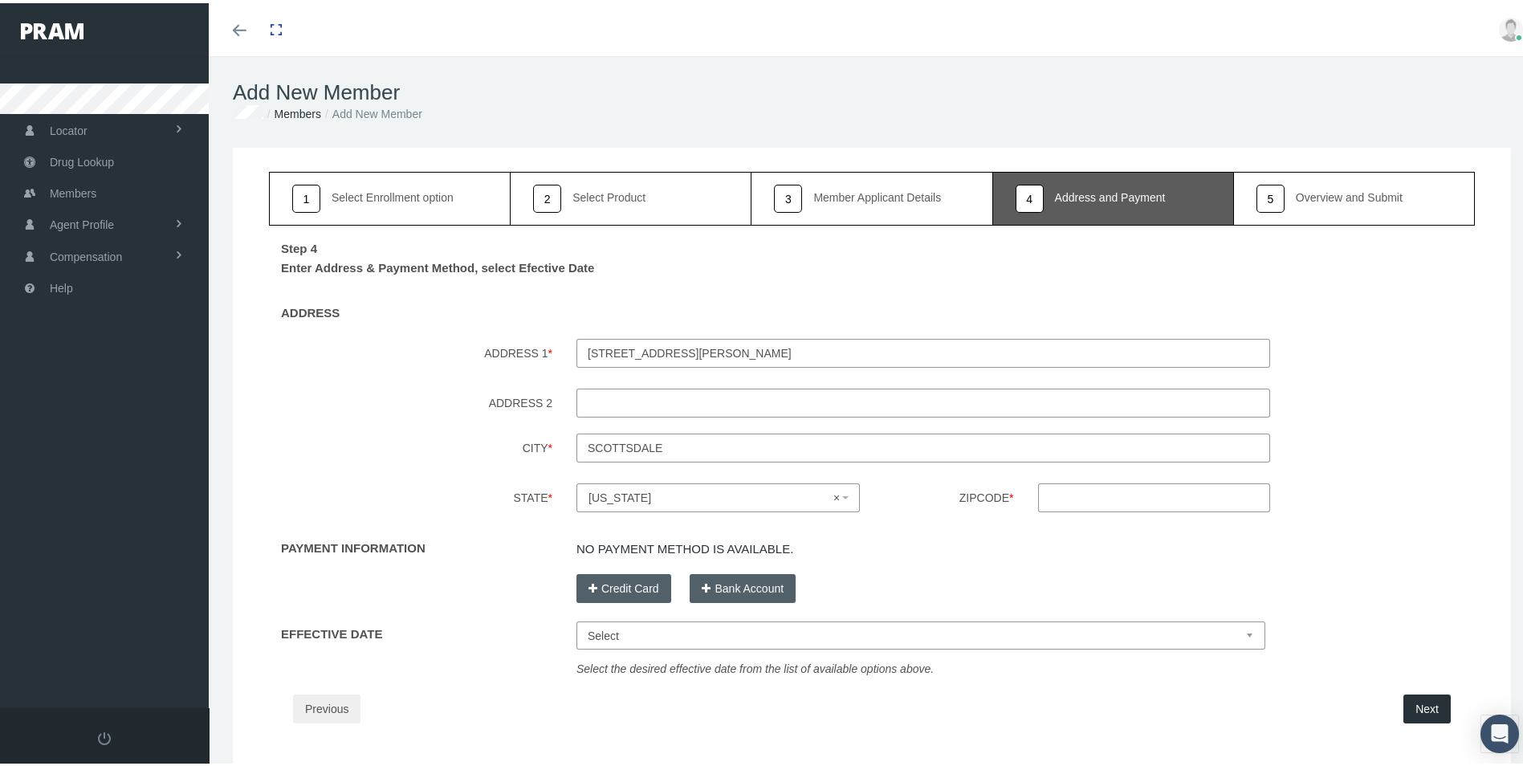
click at [1058, 490] on input "Zipcode *" at bounding box center [1154, 494] width 232 height 29
type input "85258"
click at [867, 548] on div at bounding box center [1034, 545] width 482 height 19
click at [631, 580] on button "Credit Card" at bounding box center [623, 585] width 95 height 29
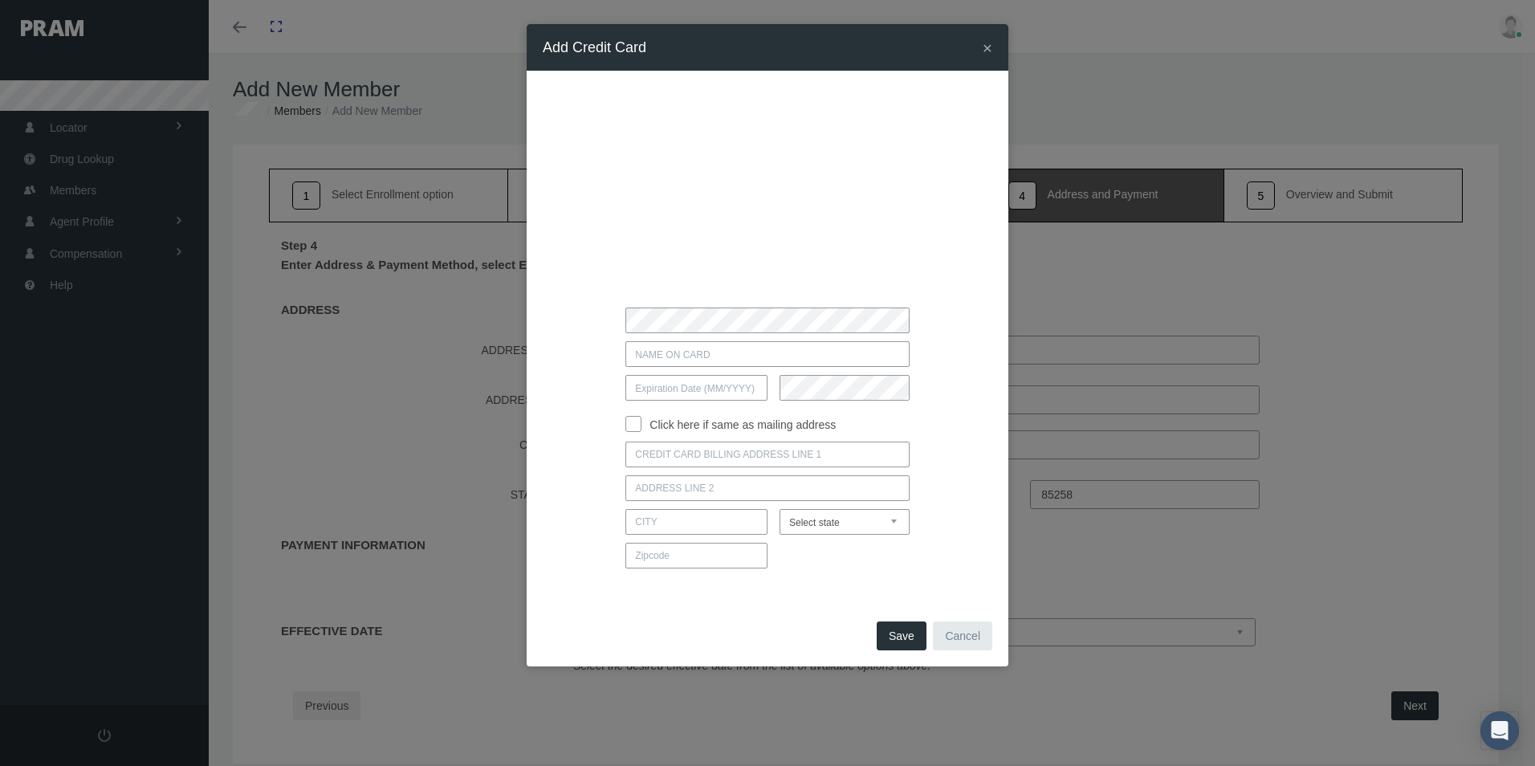
click at [695, 357] on input "text" at bounding box center [766, 354] width 283 height 26
type input "STEPHEN WEINBERGER"
type input "05 / 2733"
click at [645, 452] on div "STEPHEN WEINBERGER 05 / 2733 Click here if same as mailing address Alaska" at bounding box center [767, 344] width 401 height 466
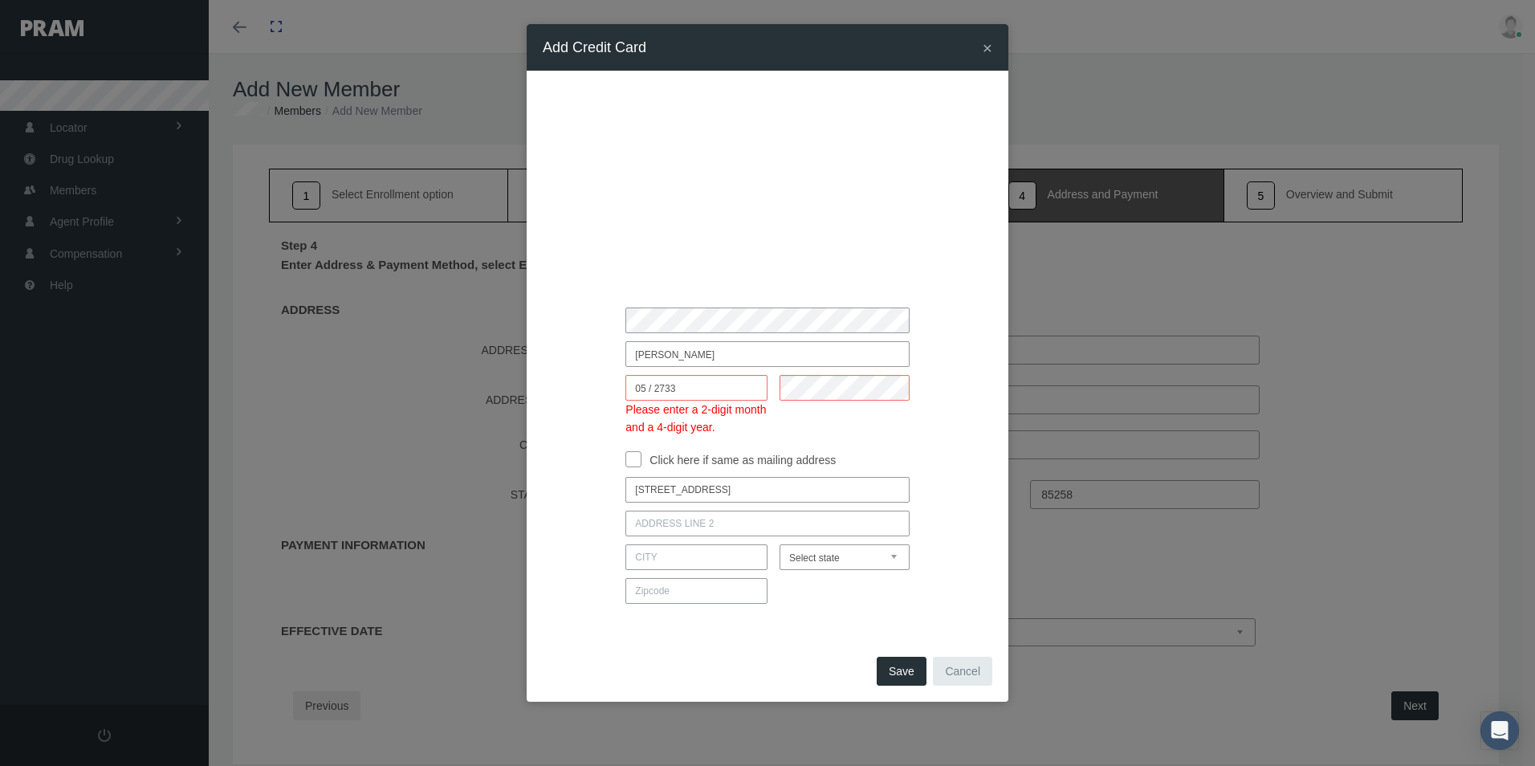
type input "370 WYTH WAY"
type input "ATLANTA"
select select "GA"
type input "30342"
click at [890, 666] on button "Save" at bounding box center [902, 671] width 50 height 29
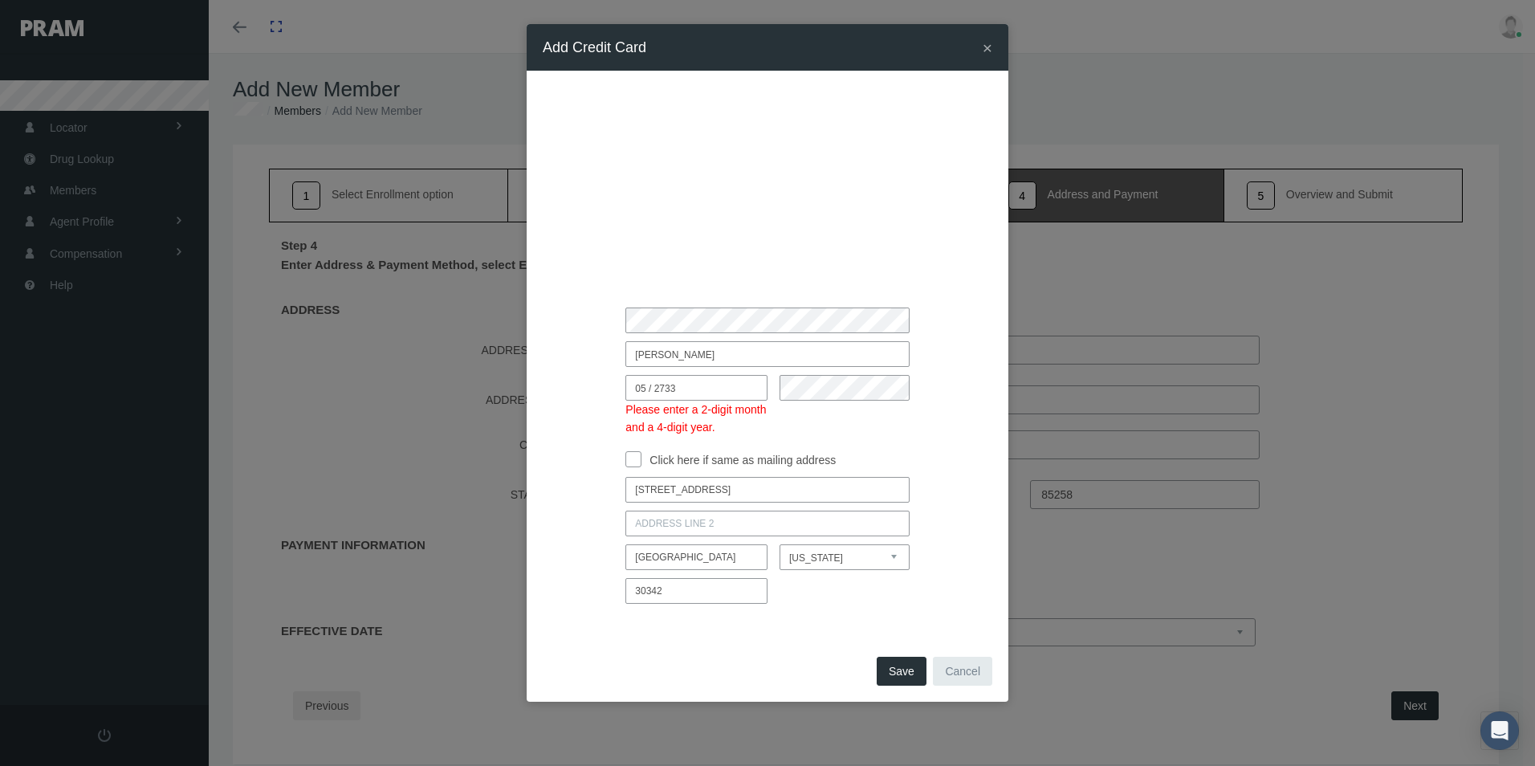
click at [894, 676] on button "Save" at bounding box center [902, 671] width 50 height 29
drag, startPoint x: 682, startPoint y: 389, endPoint x: 653, endPoint y: 386, distance: 29.0
click at [653, 386] on input "05 / 2733" at bounding box center [696, 388] width 142 height 26
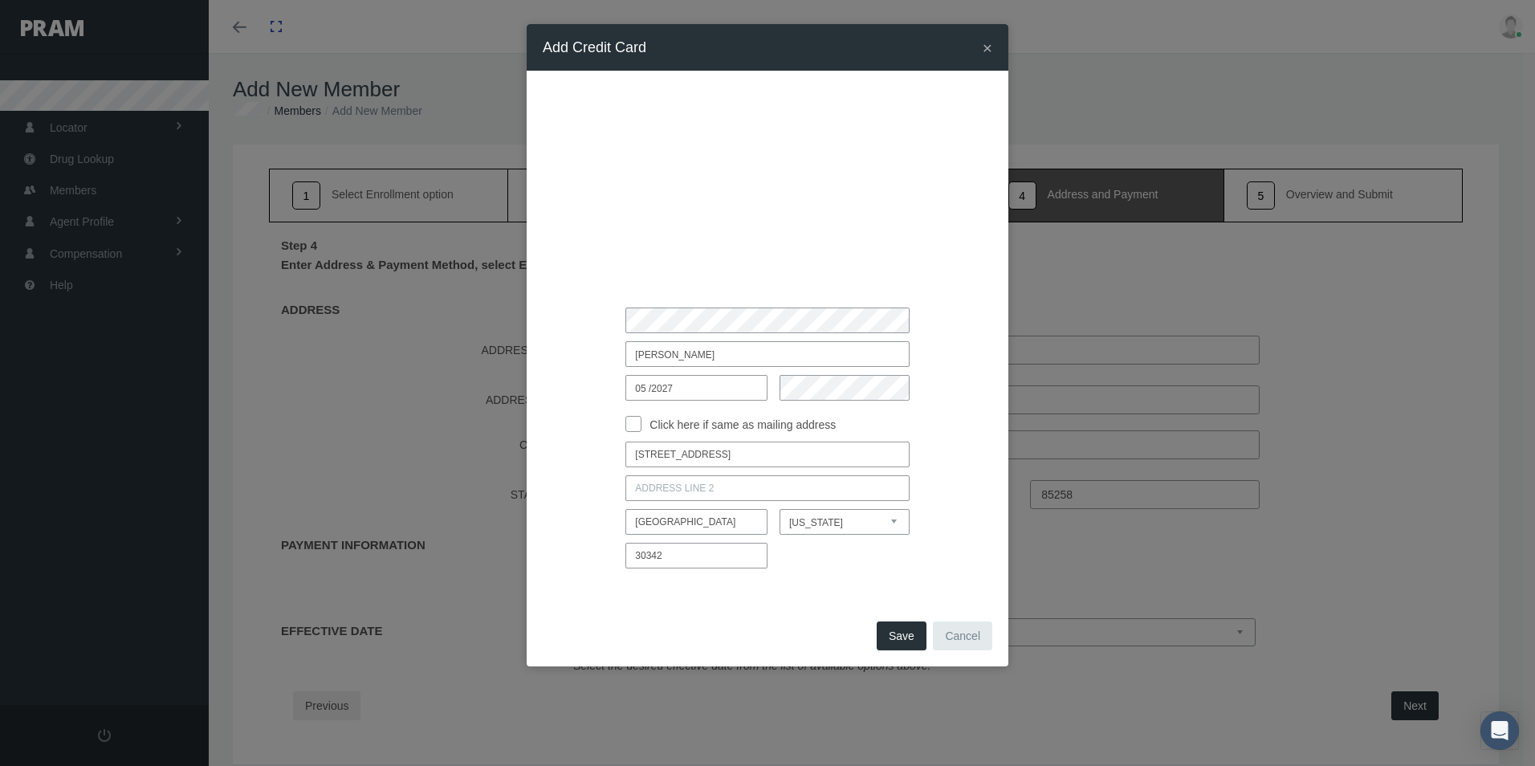
type input "05 /2027"
click at [898, 630] on button "Save" at bounding box center [902, 635] width 50 height 29
click at [895, 628] on button "Save" at bounding box center [902, 635] width 50 height 29
click at [737, 447] on input "370 WYTH WAY" at bounding box center [766, 455] width 283 height 26
drag, startPoint x: 735, startPoint y: 448, endPoint x: 575, endPoint y: 446, distance: 160.6
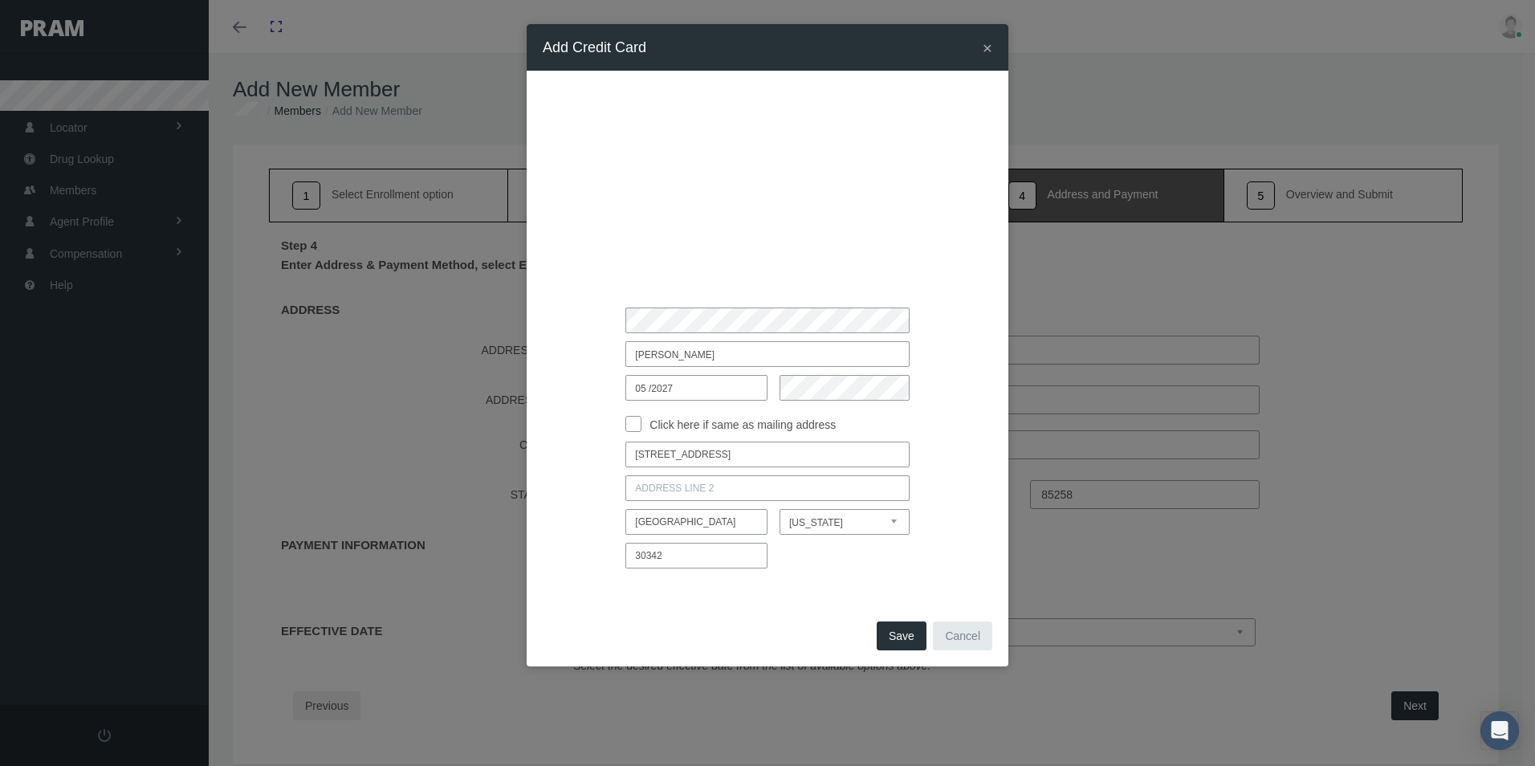
click at [576, 446] on div "370 WYTH WAY" at bounding box center [768, 455] width 426 height 26
type input "370 WYTH WAY"
type input "ATLANTA"
click at [827, 520] on select "Select state Alabama Alaska Arizona Arkansas California Colorado Connecticut De…" at bounding box center [845, 522] width 130 height 26
click at [780, 509] on select "Select state Alabama Alaska Arizona Arkansas California Colorado Connecticut De…" at bounding box center [845, 522] width 130 height 26
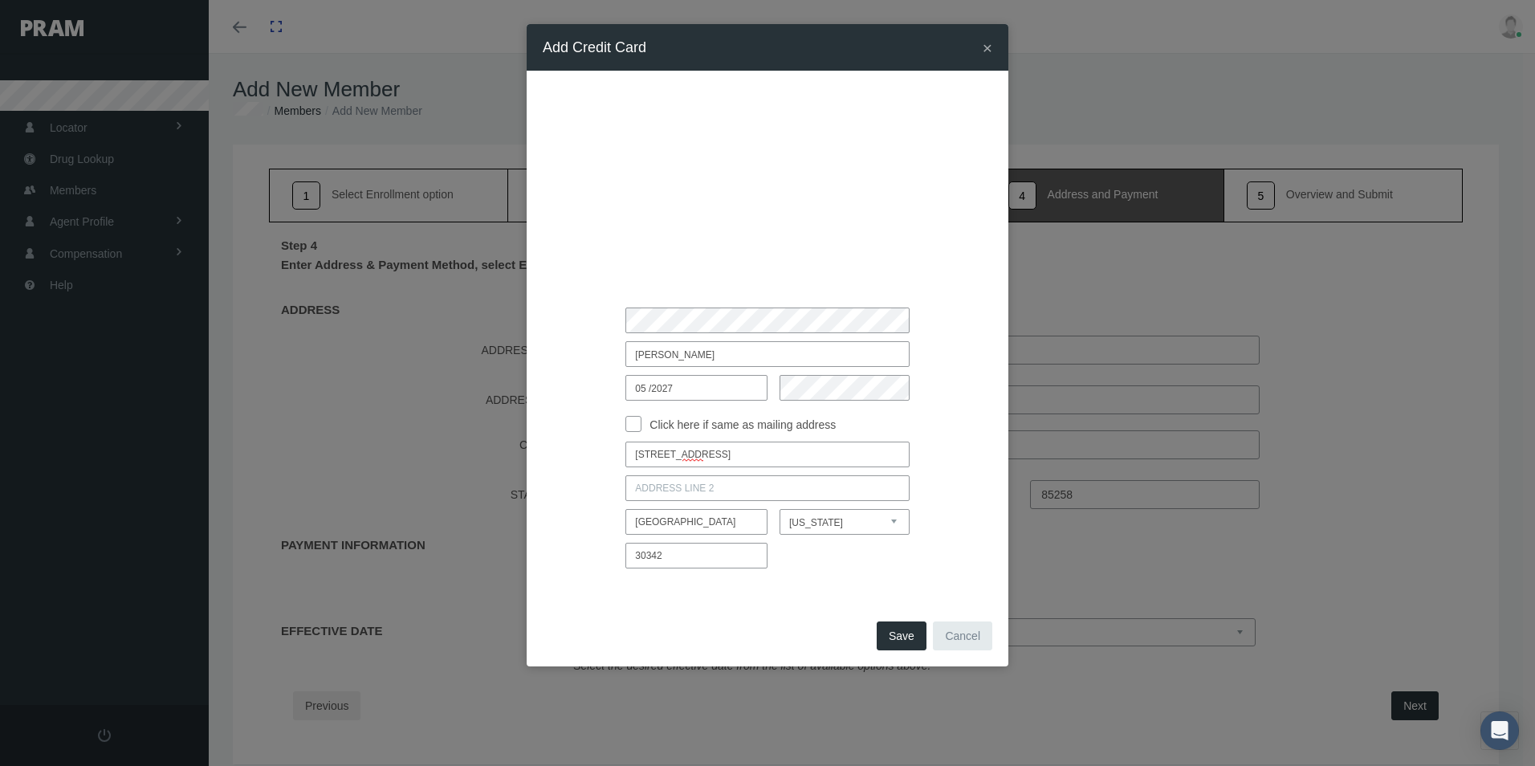
click at [906, 631] on span "Save" at bounding box center [902, 635] width 26 height 13
click at [496, 331] on div "× Add Credit Card STEPHEN WEINBERGER 05 /2027 ATLANTA" at bounding box center [767, 383] width 1535 height 766
click at [899, 637] on span "Save" at bounding box center [902, 635] width 26 height 13
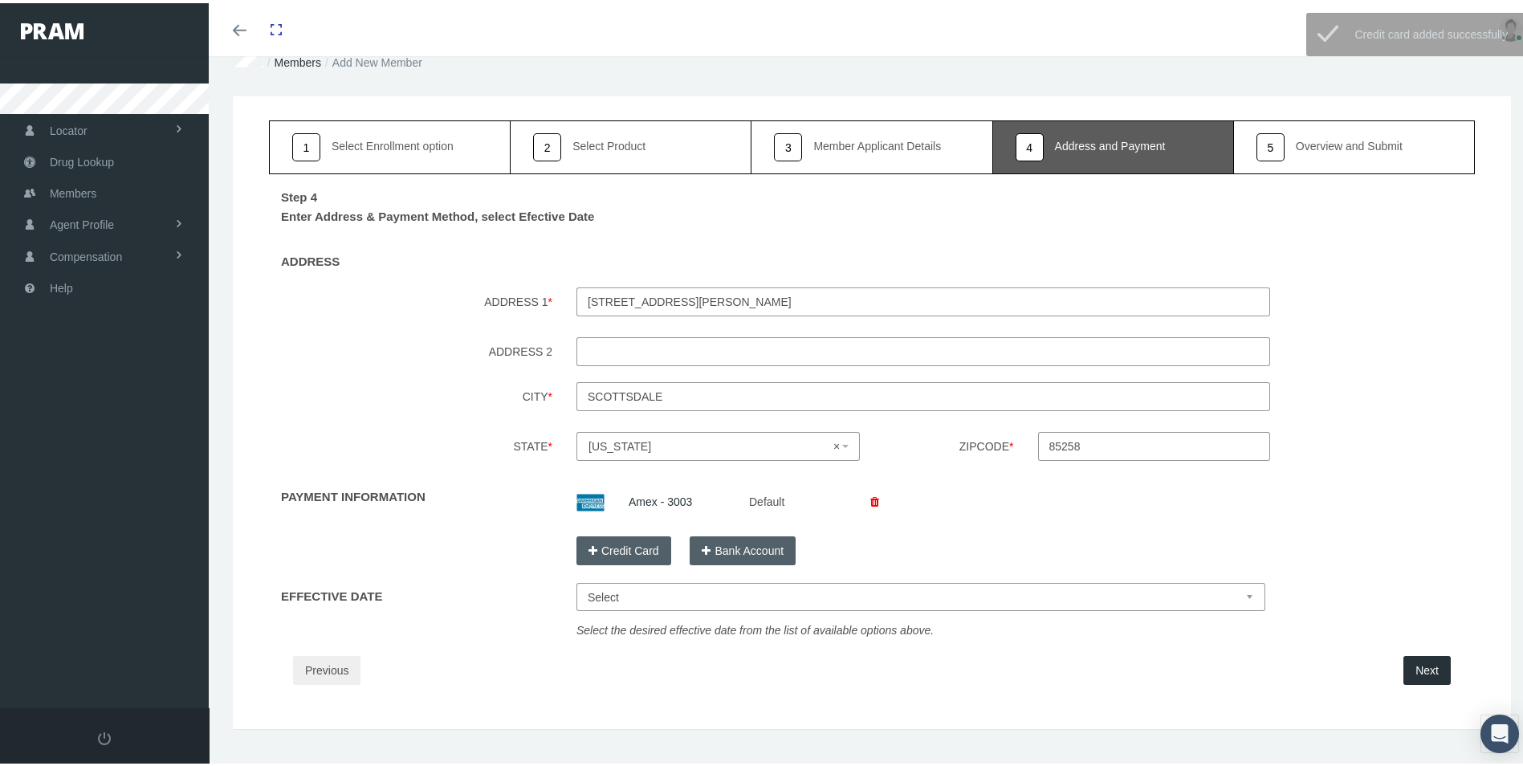
scroll to position [77, 0]
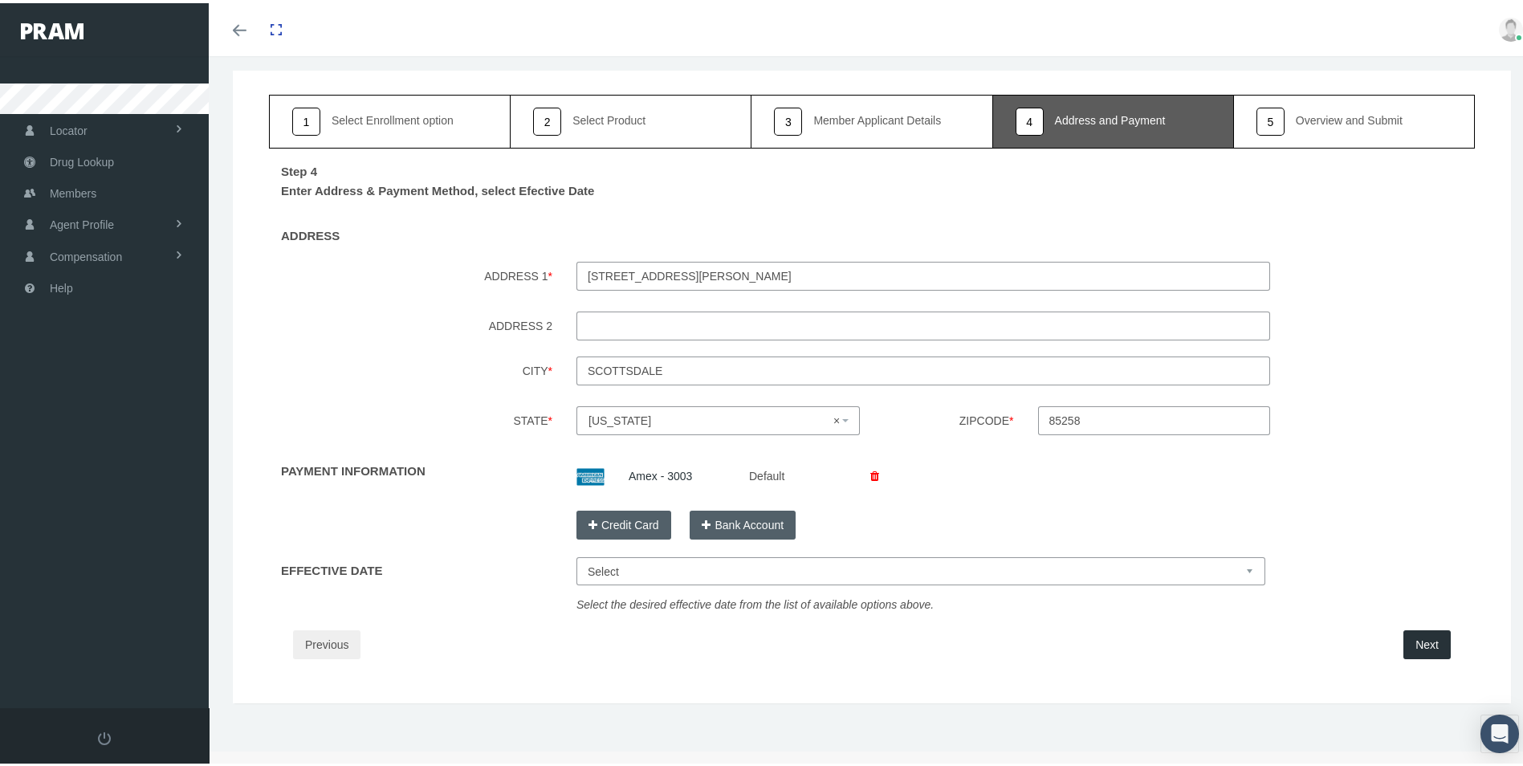
click at [699, 572] on select "Select Sep 1, 2025 Sep 15, 2025 Oct 1, 2025 Oct 15, 2025" at bounding box center [920, 568] width 689 height 28
select select "Sep 1, 2025"
click at [576, 554] on select "Select Sep 1, 2025 Sep 15, 2025 Oct 1, 2025 Oct 15, 2025" at bounding box center [920, 568] width 689 height 28
click at [1410, 640] on button "Next" at bounding box center [1426, 641] width 47 height 29
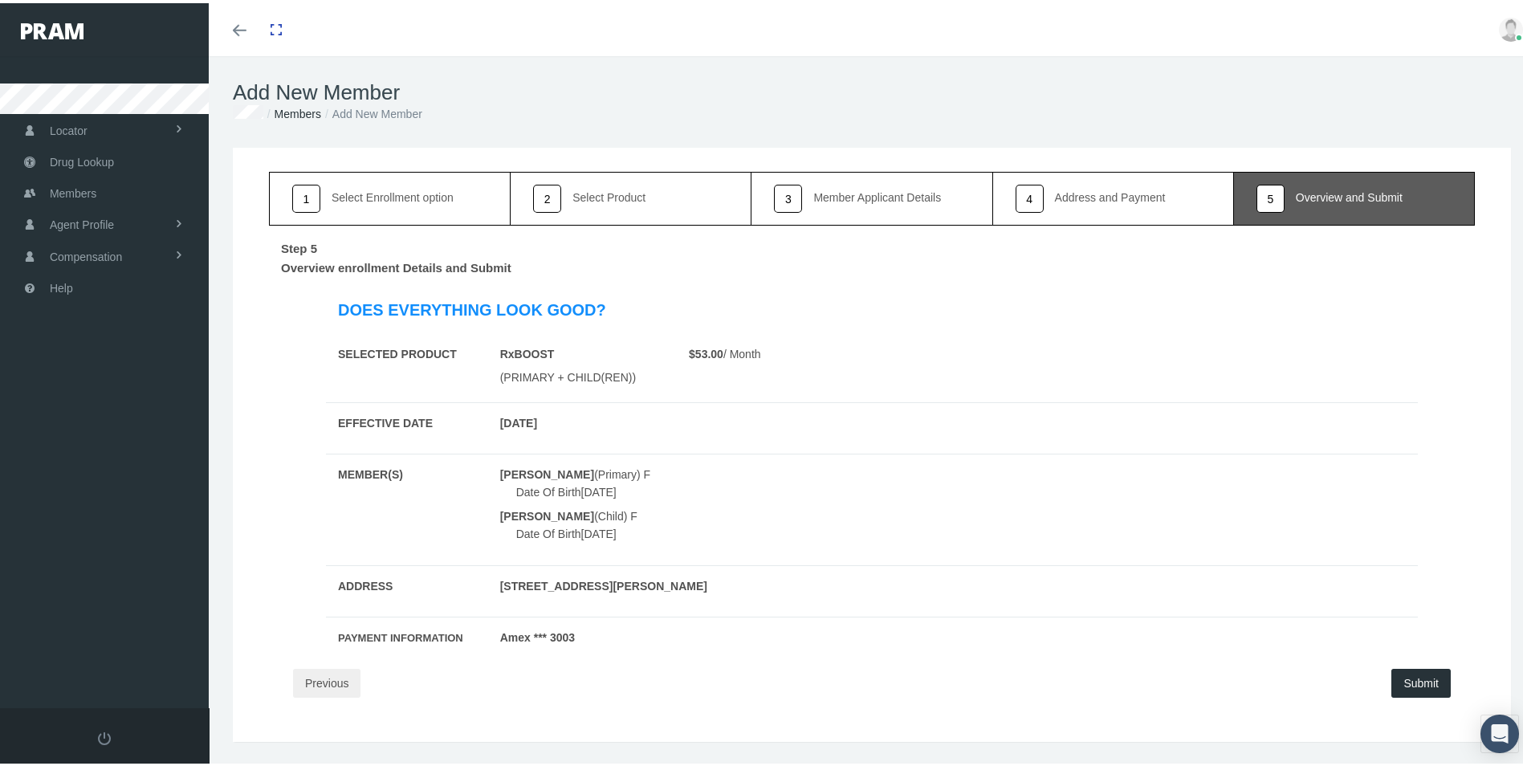
scroll to position [38, 0]
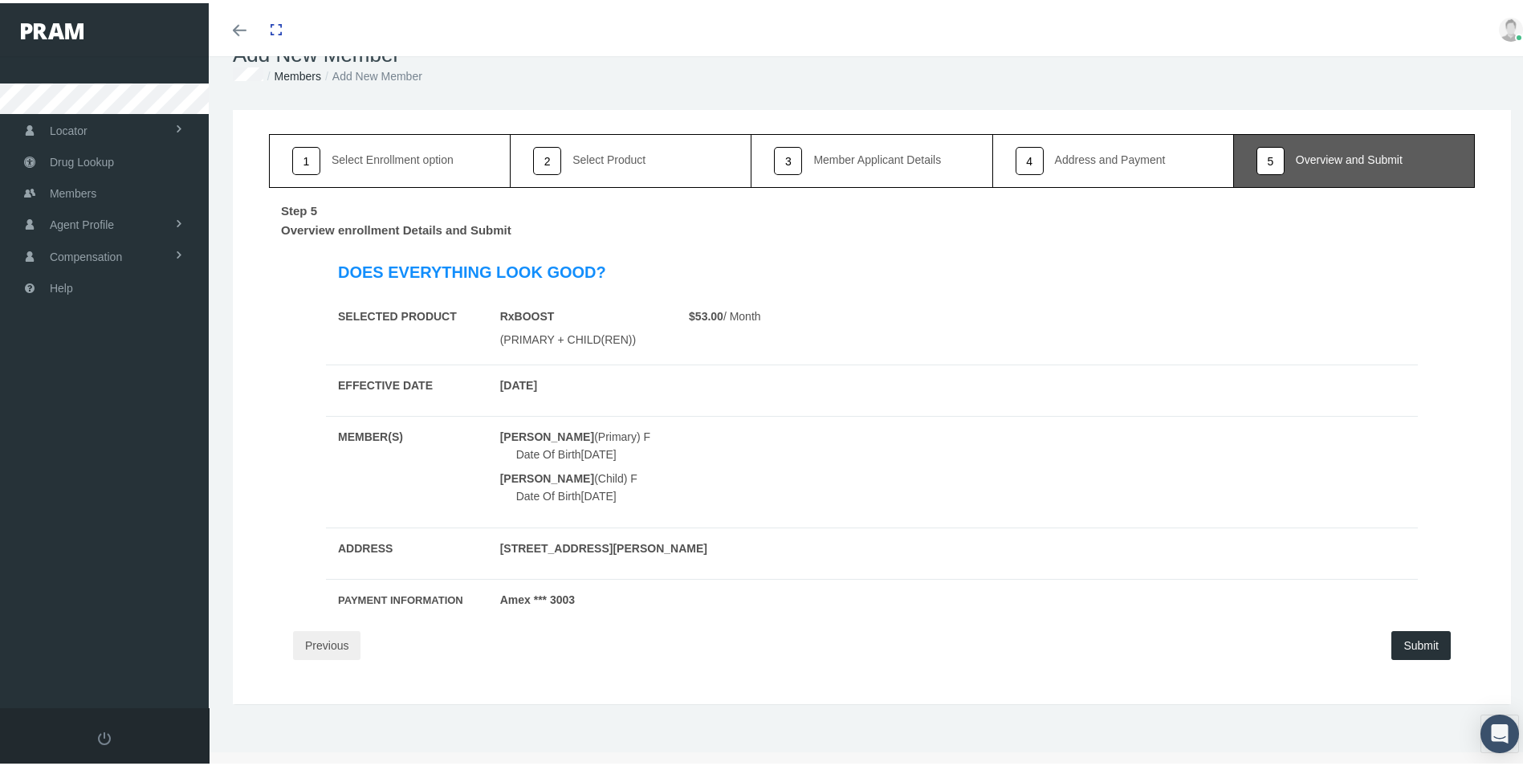
click at [1411, 635] on button "Submit" at bounding box center [1420, 642] width 59 height 29
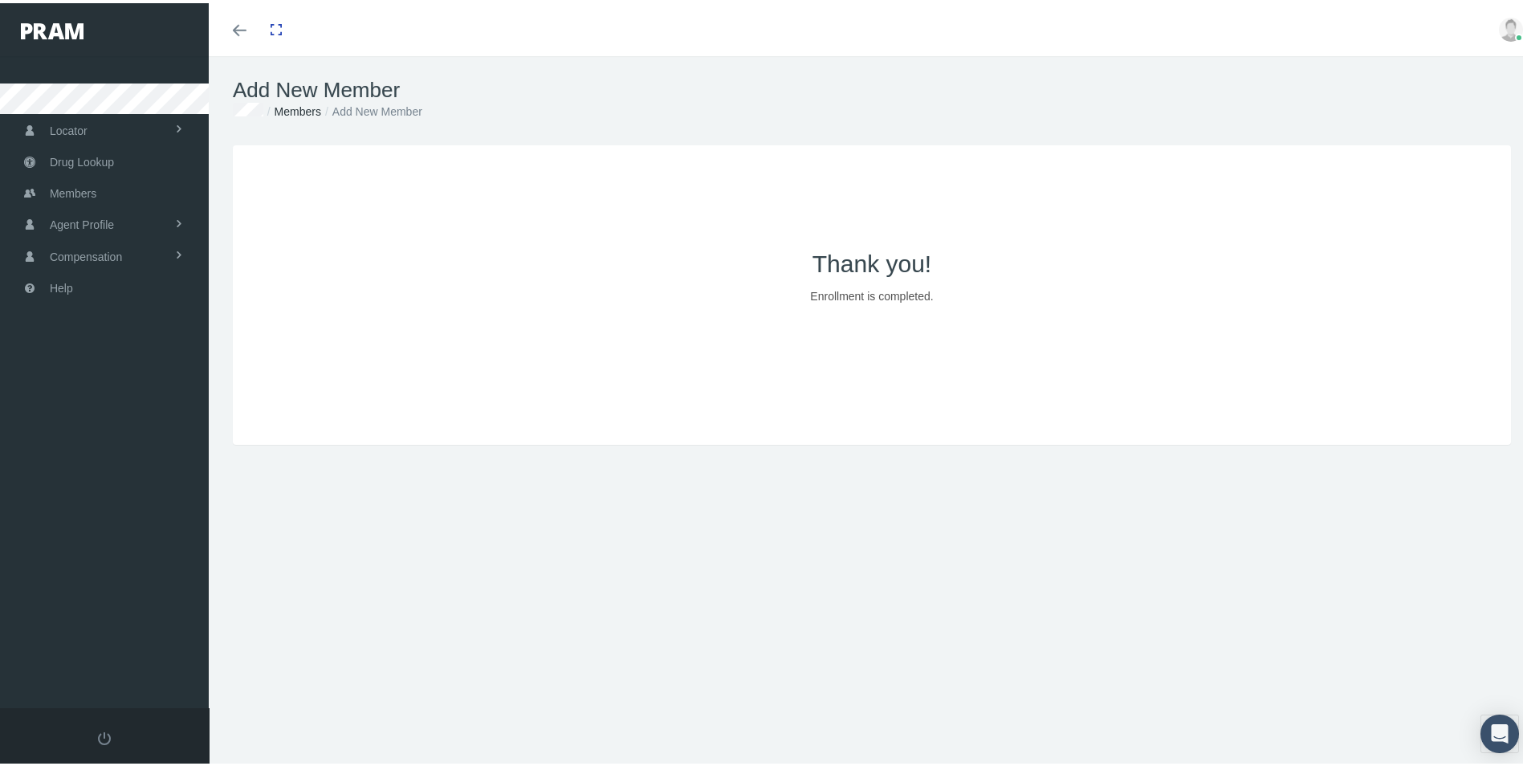
scroll to position [0, 0]
